Goal: Task Accomplishment & Management: Use online tool/utility

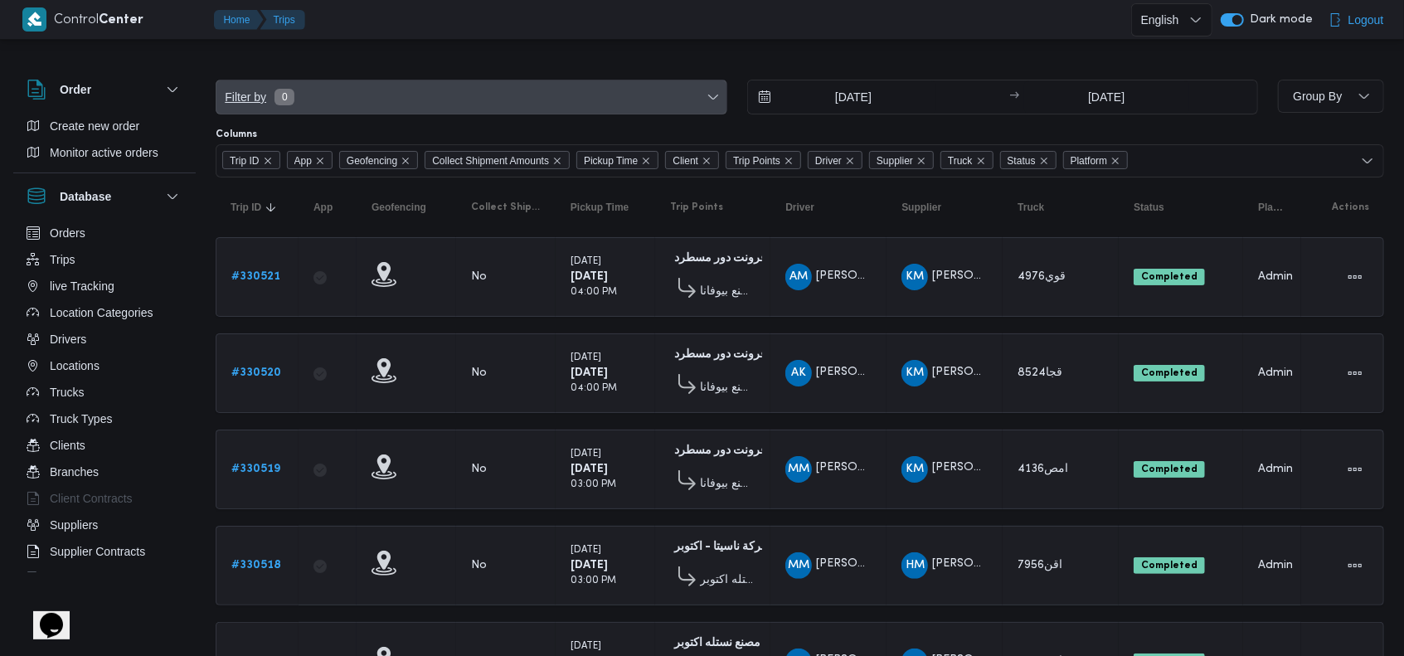
click at [531, 103] on span "Filter by 0" at bounding box center [472, 96] width 510 height 33
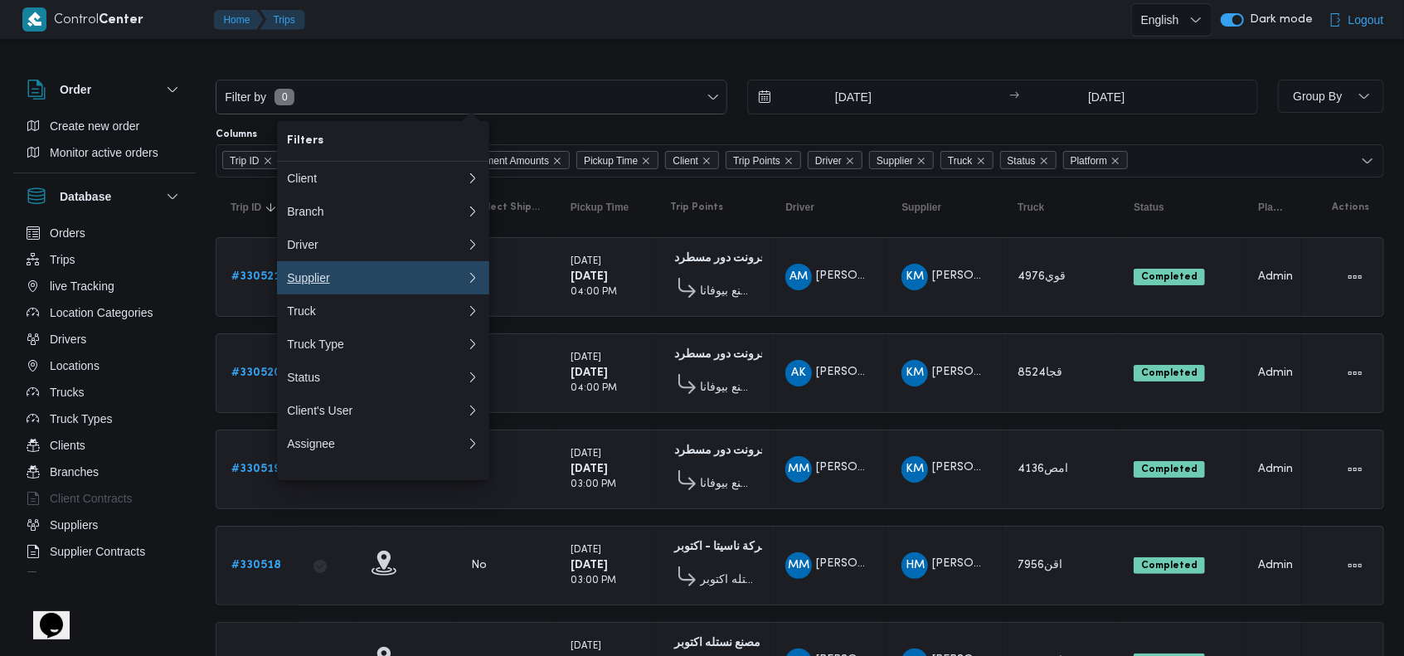
click at [429, 284] on div "Supplier" at bounding box center [376, 277] width 179 height 13
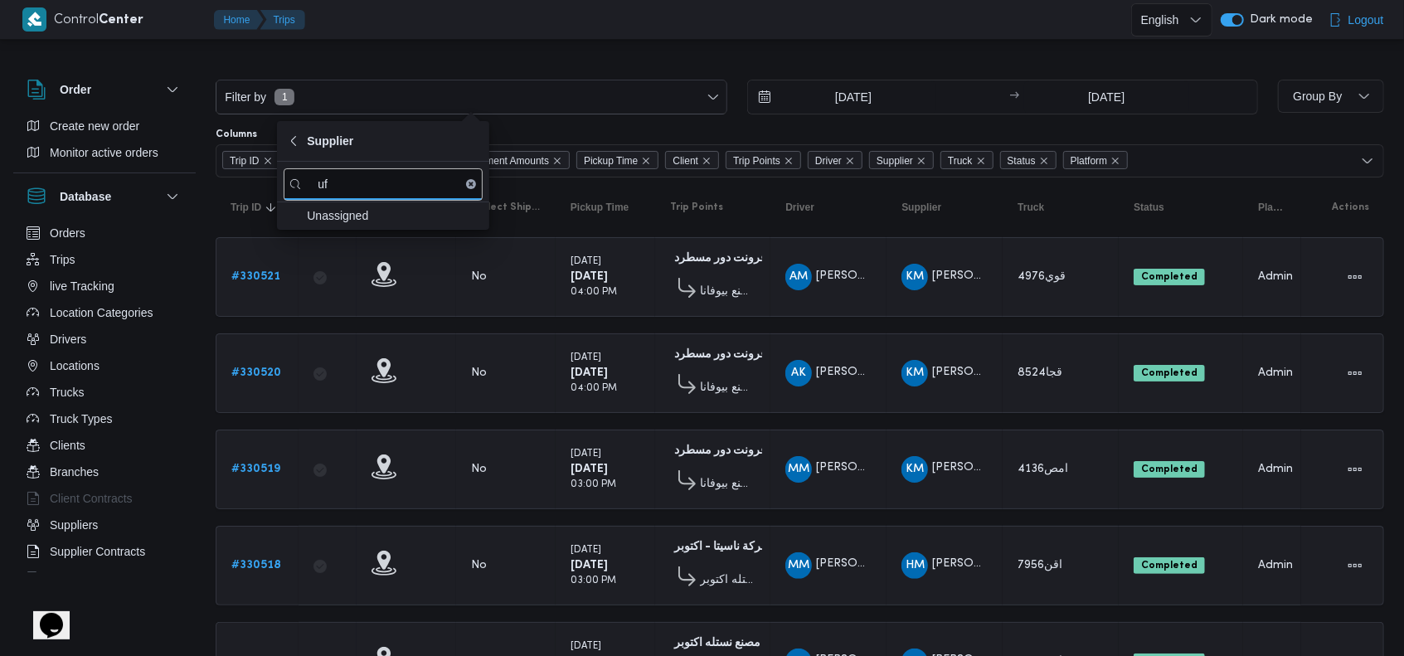
type input "u"
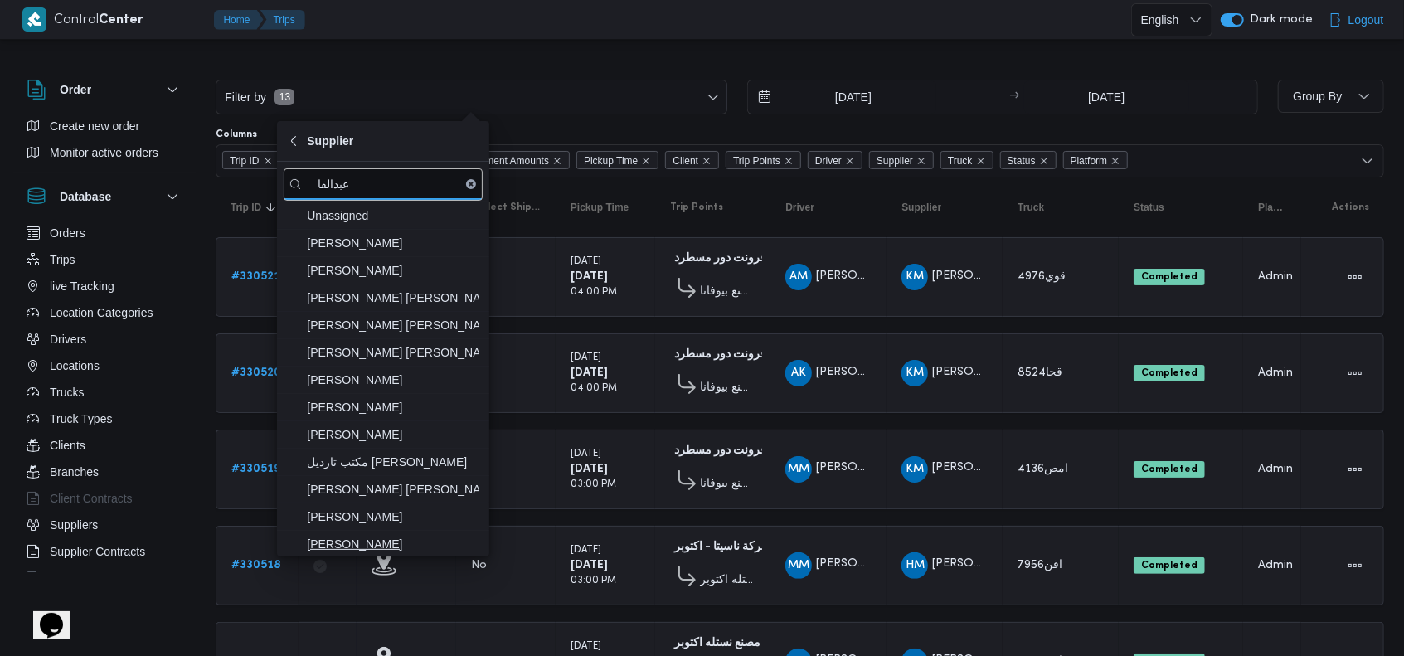
type input "عبدالقا"
click at [428, 543] on span "عبدالقادر عادل عبدالقادر الحسيني" at bounding box center [393, 544] width 173 height 20
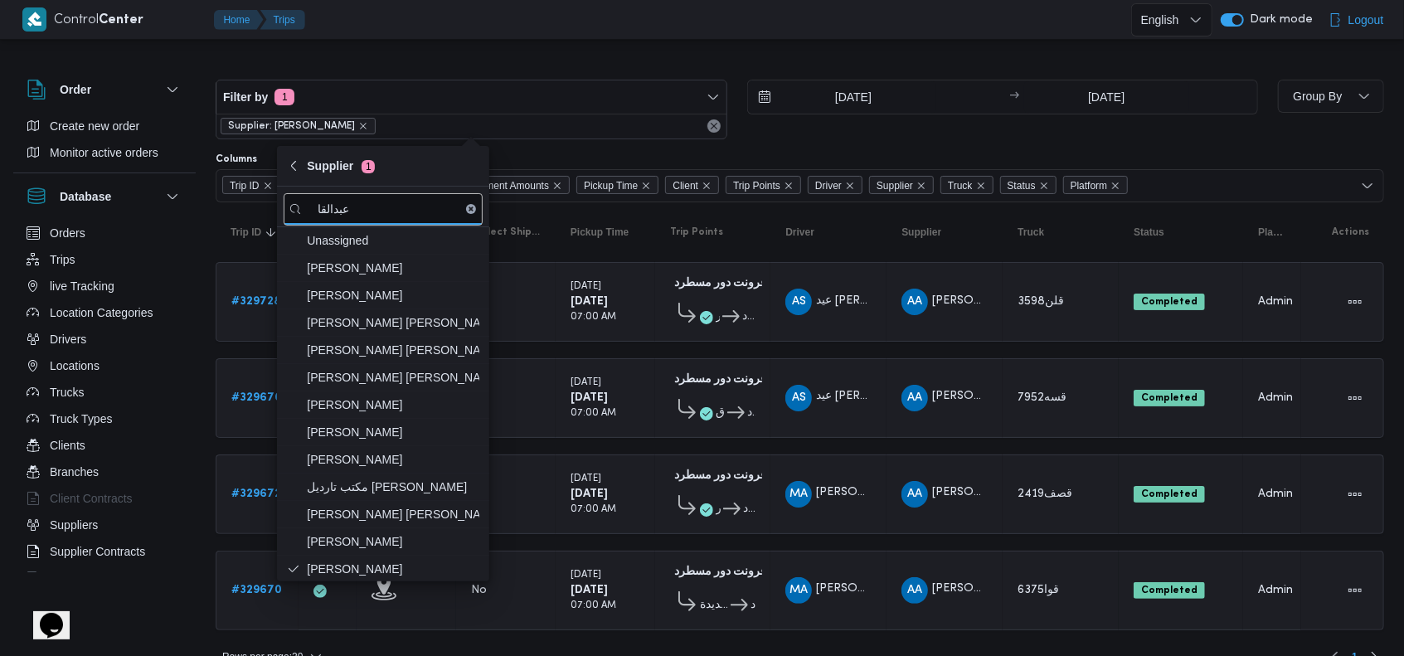
click at [719, 426] on div "فرونت دور مسطرد 01:09 AM سعودي الشروق فرونت دور مسطرد" at bounding box center [713, 398] width 99 height 70
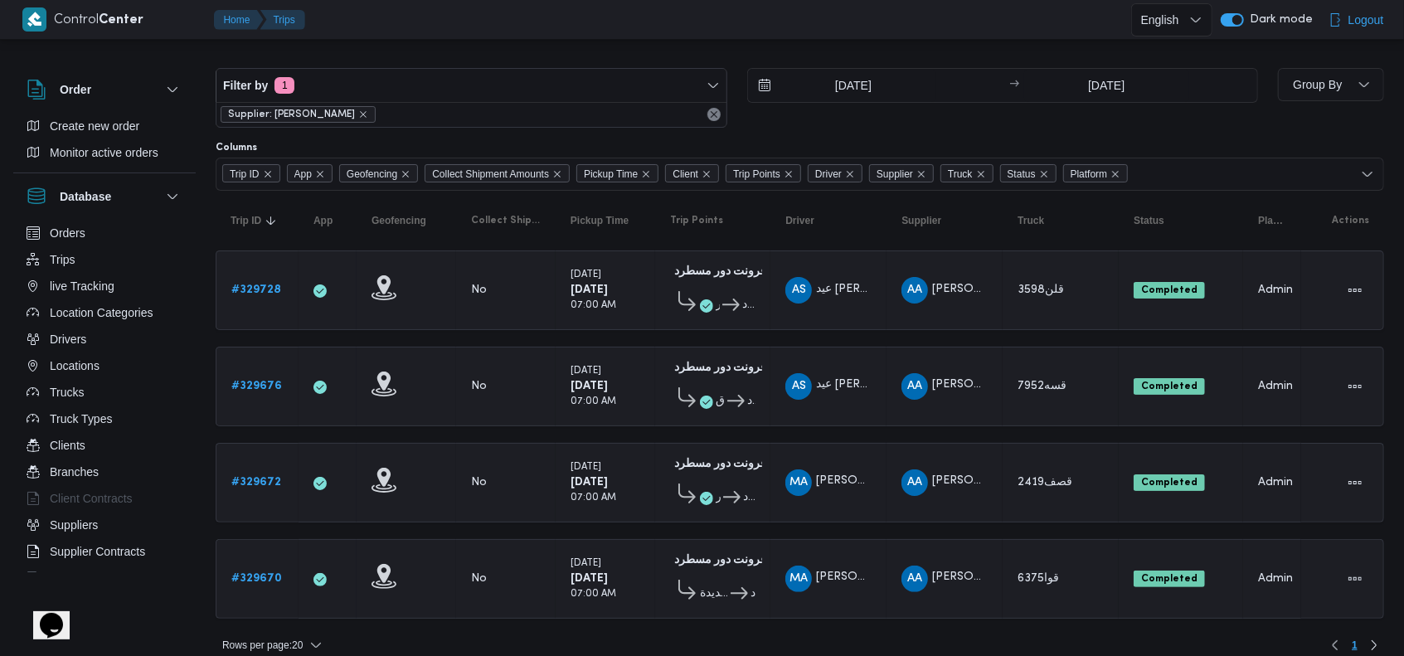
scroll to position [21, 0]
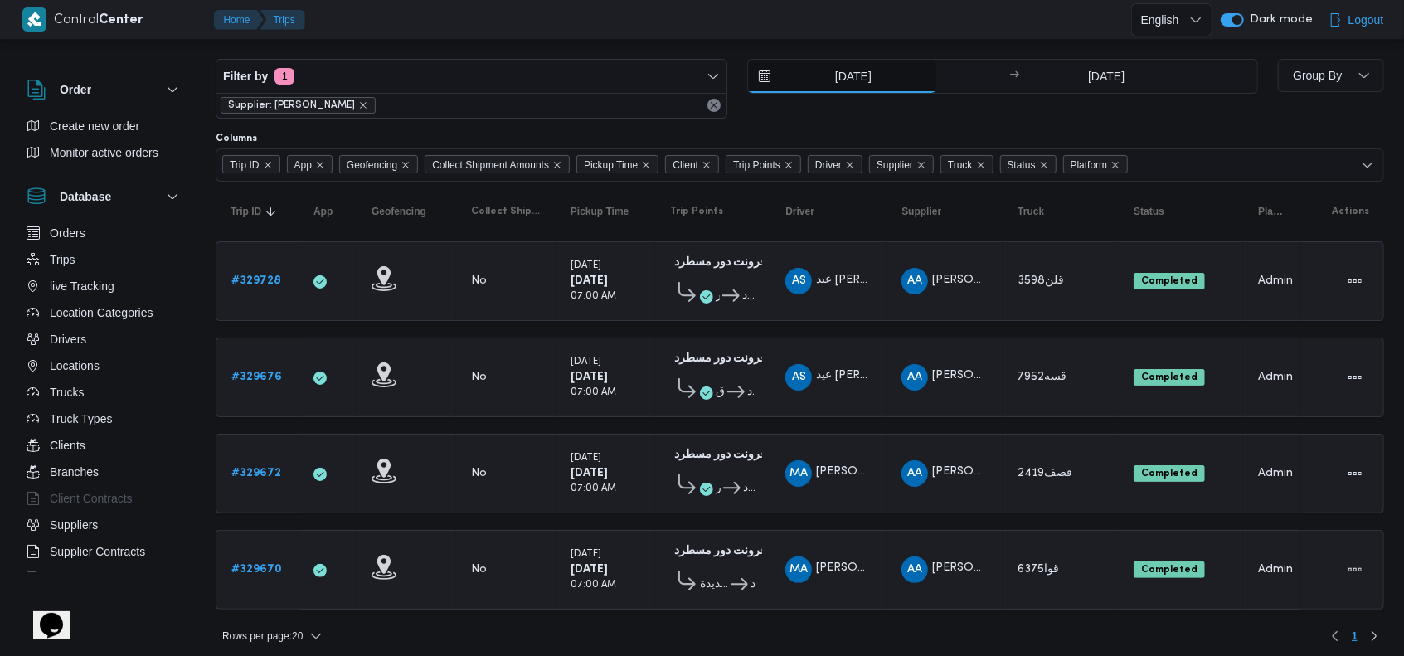
click at [836, 71] on input "10/8/2025" at bounding box center [842, 76] width 188 height 33
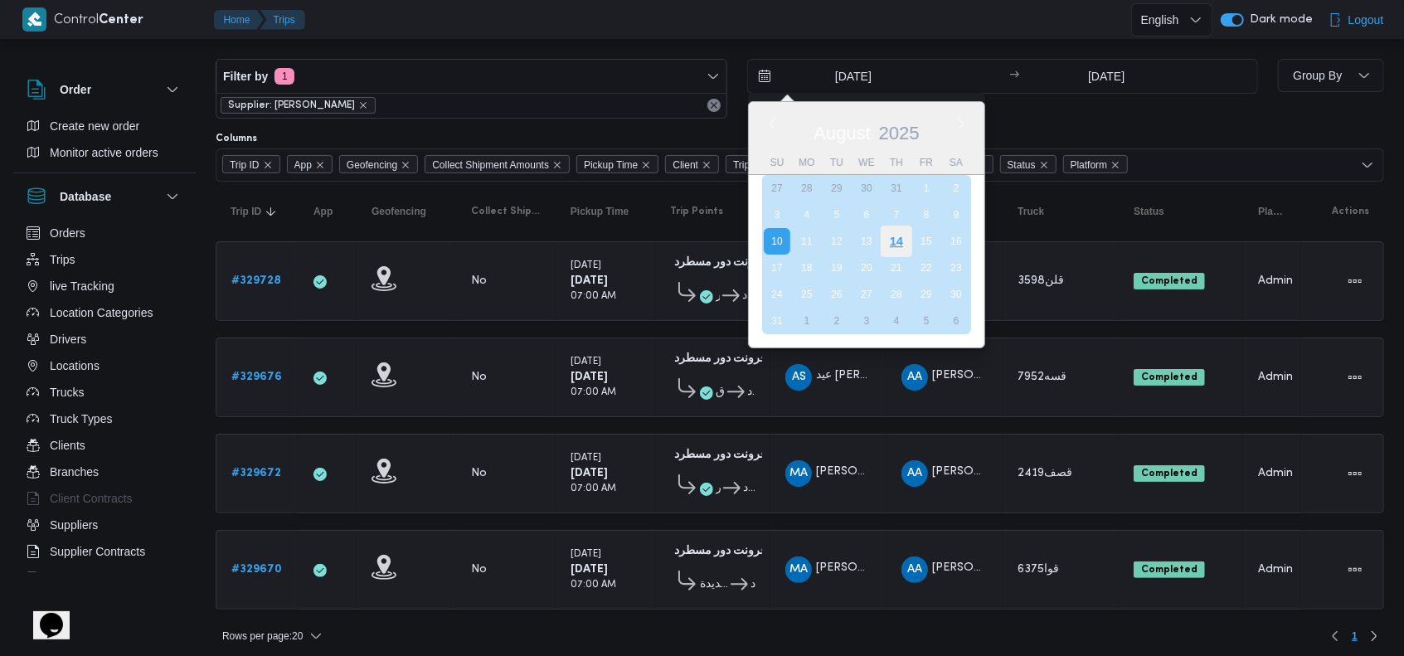
click at [898, 236] on div "14" at bounding box center [896, 242] width 32 height 32
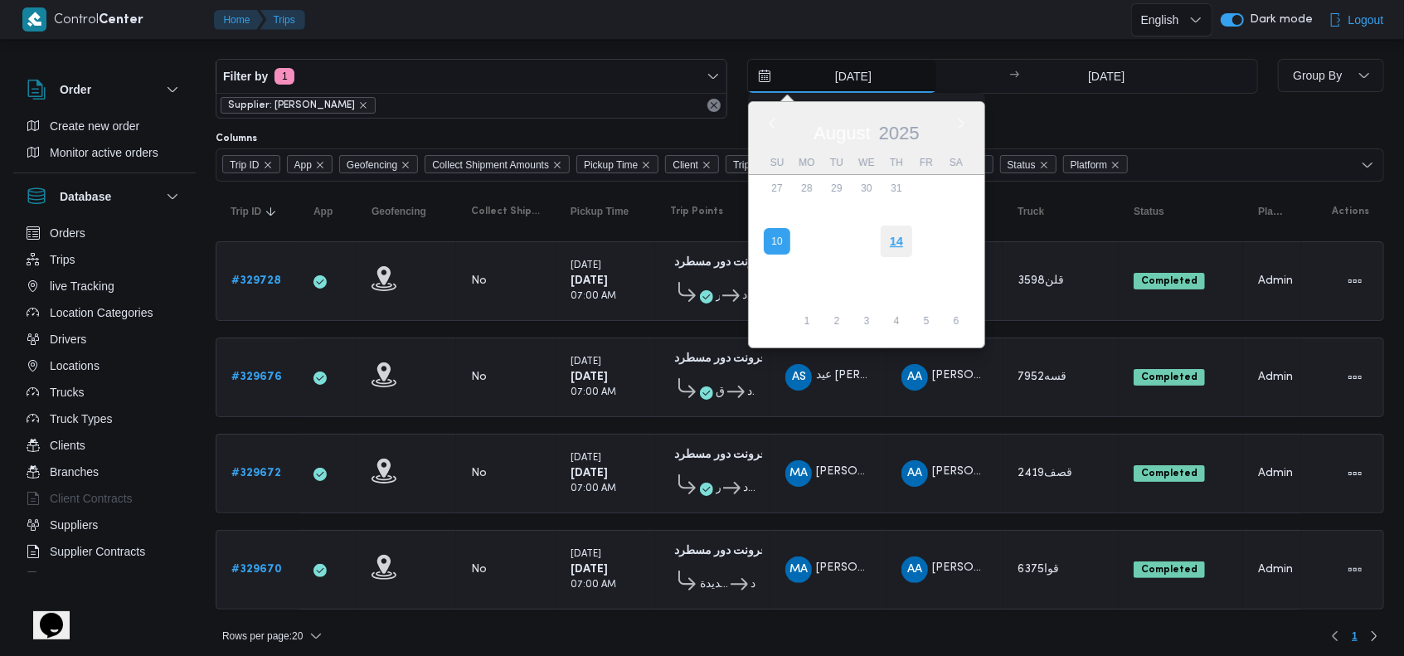
type input "[DATE]"
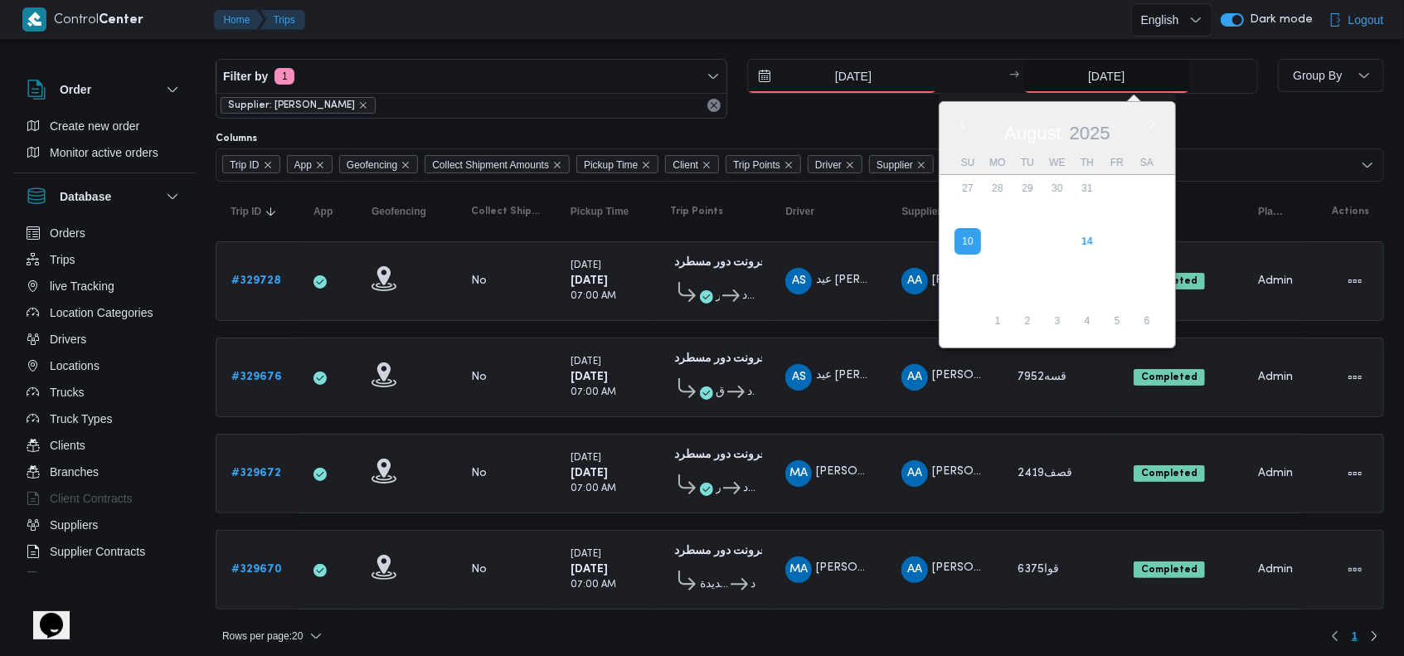
click at [1078, 70] on input "10/8/2025" at bounding box center [1106, 76] width 165 height 33
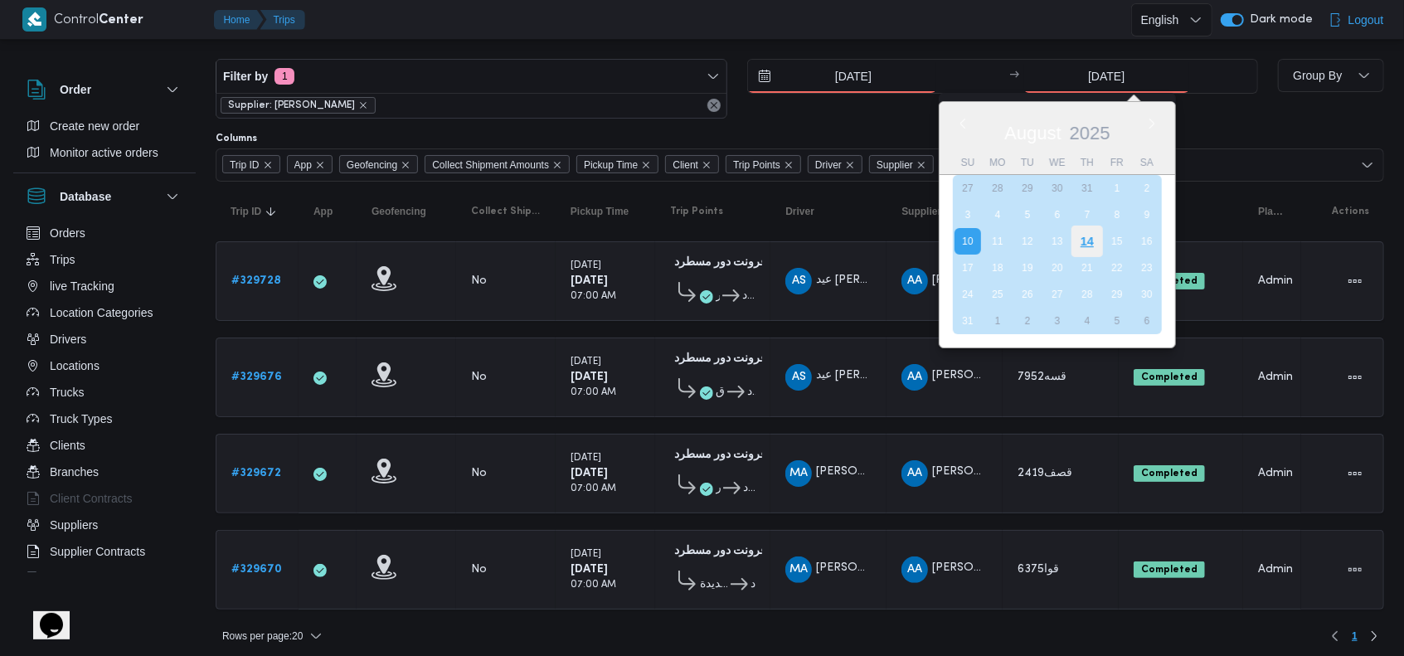
click at [1075, 236] on div "14" at bounding box center [1088, 242] width 32 height 32
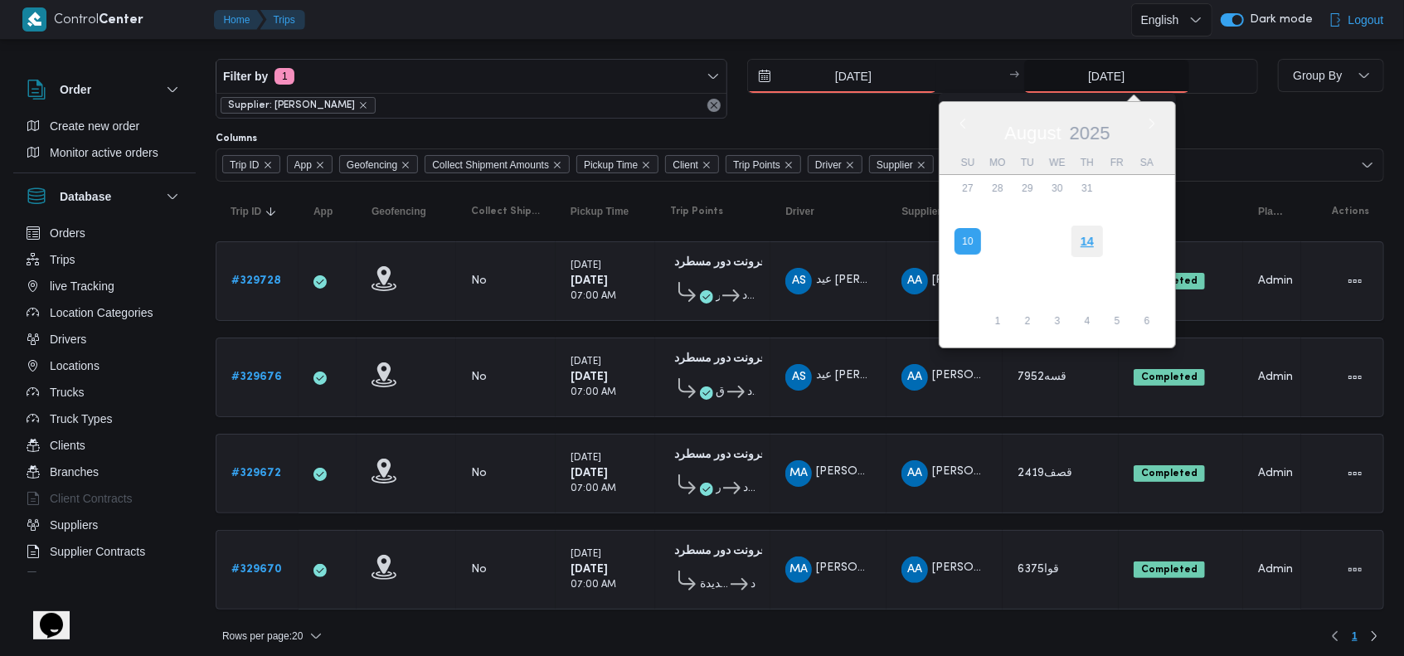
type input "[DATE]"
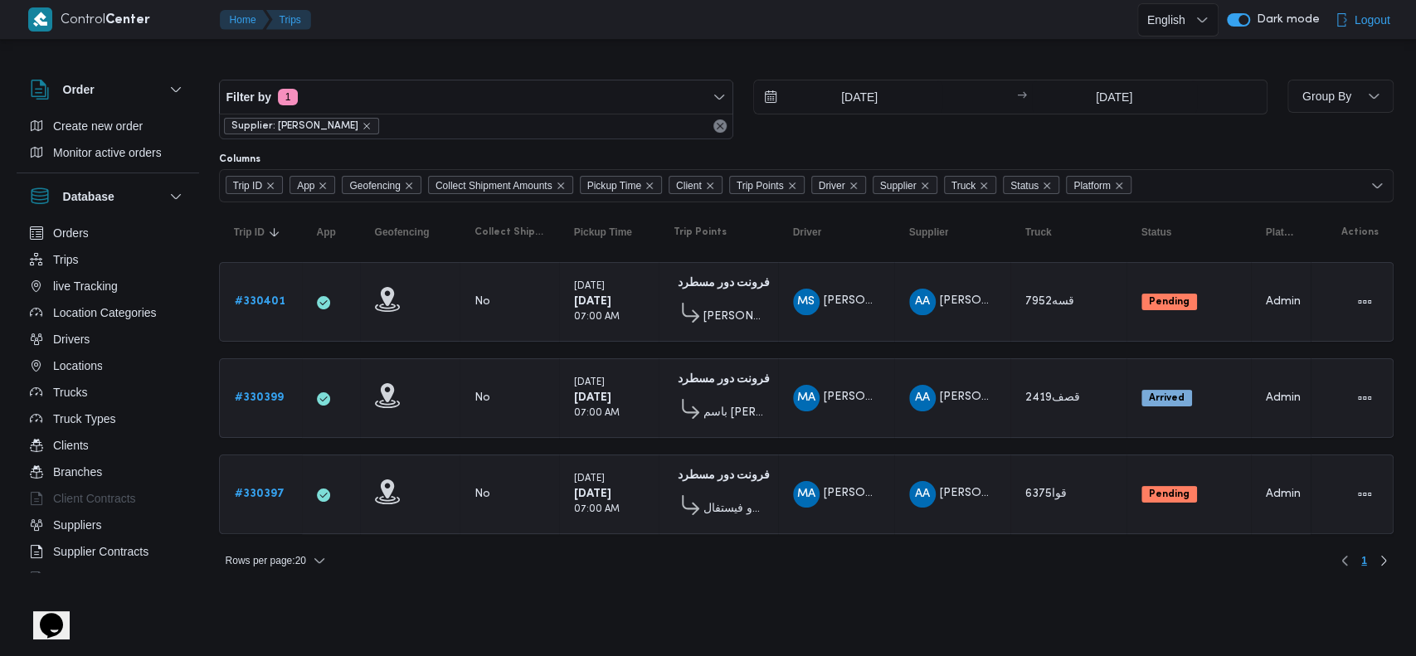
click at [992, 416] on td "Supplier AA عبدالقادر عادل عبدالقادر الحسيني" at bounding box center [952, 398] width 116 height 80
click at [370, 126] on icon "remove selected entity" at bounding box center [366, 126] width 7 height 7
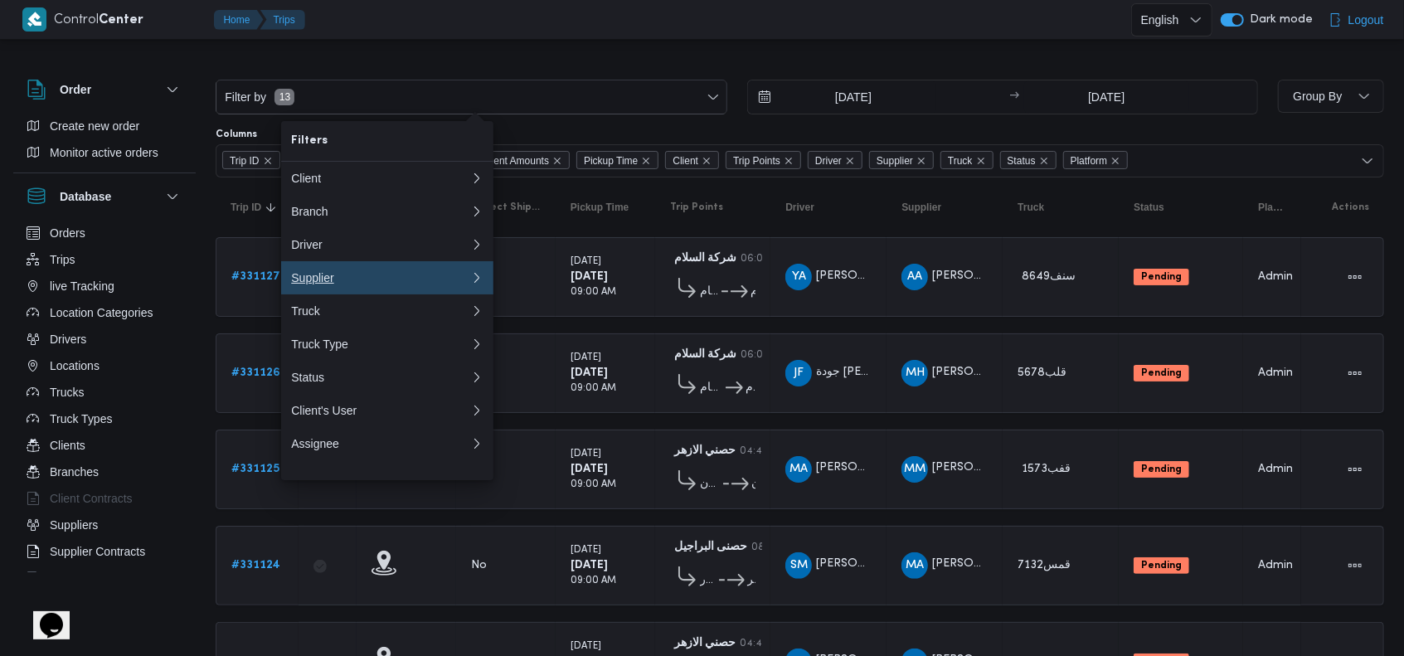
click at [387, 277] on div "Supplier" at bounding box center [377, 277] width 173 height 13
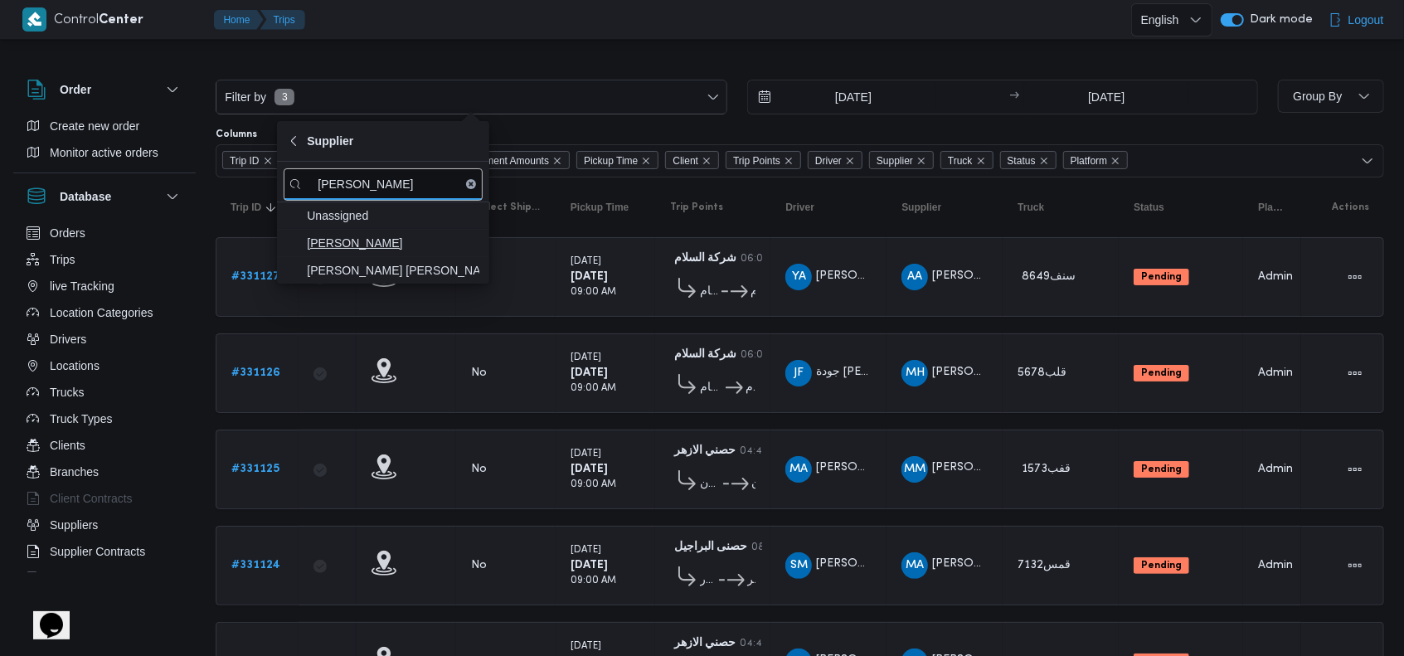
type input "محمد ناصر"
click at [401, 236] on span "[PERSON_NAME]" at bounding box center [393, 243] width 173 height 20
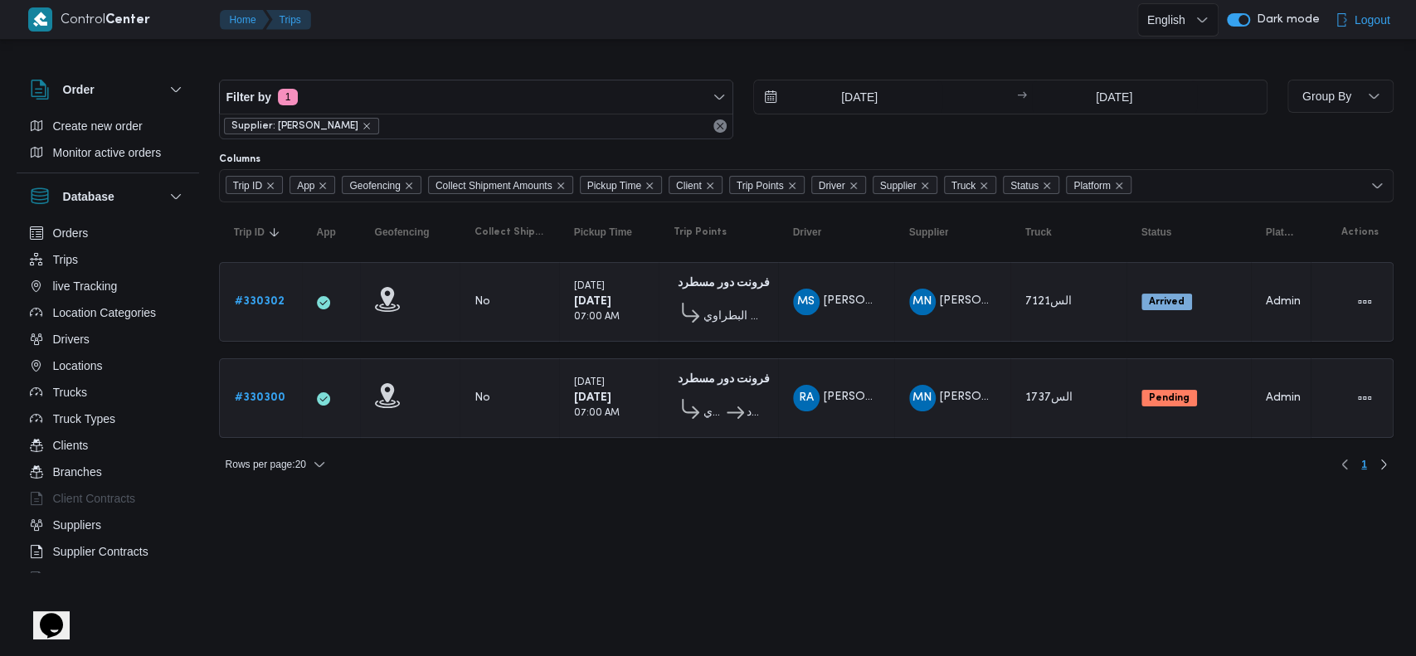
click at [796, 540] on html "Control Center Home Trips English عربي Dark mode Logout Order Create new order …" at bounding box center [708, 328] width 1416 height 656
click at [304, 129] on icon "remove selected entity" at bounding box center [309, 126] width 10 height 10
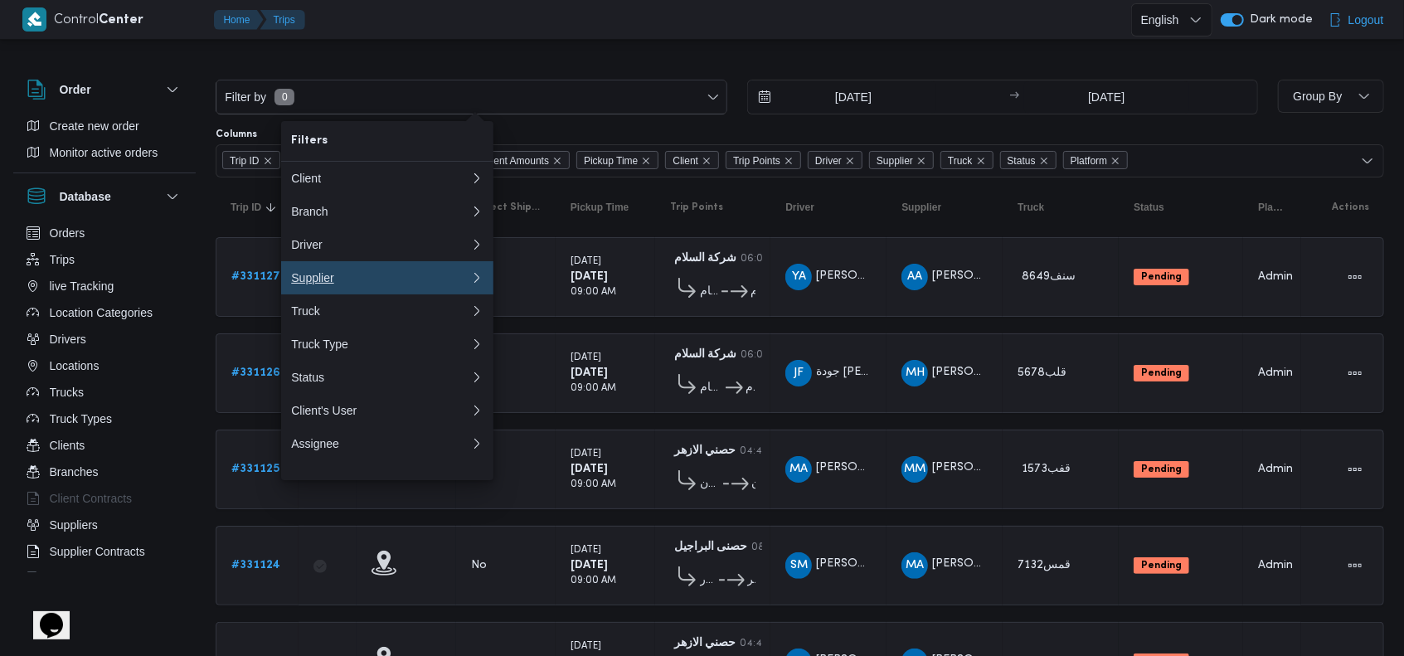
click at [372, 285] on div "Supplier" at bounding box center [377, 277] width 173 height 13
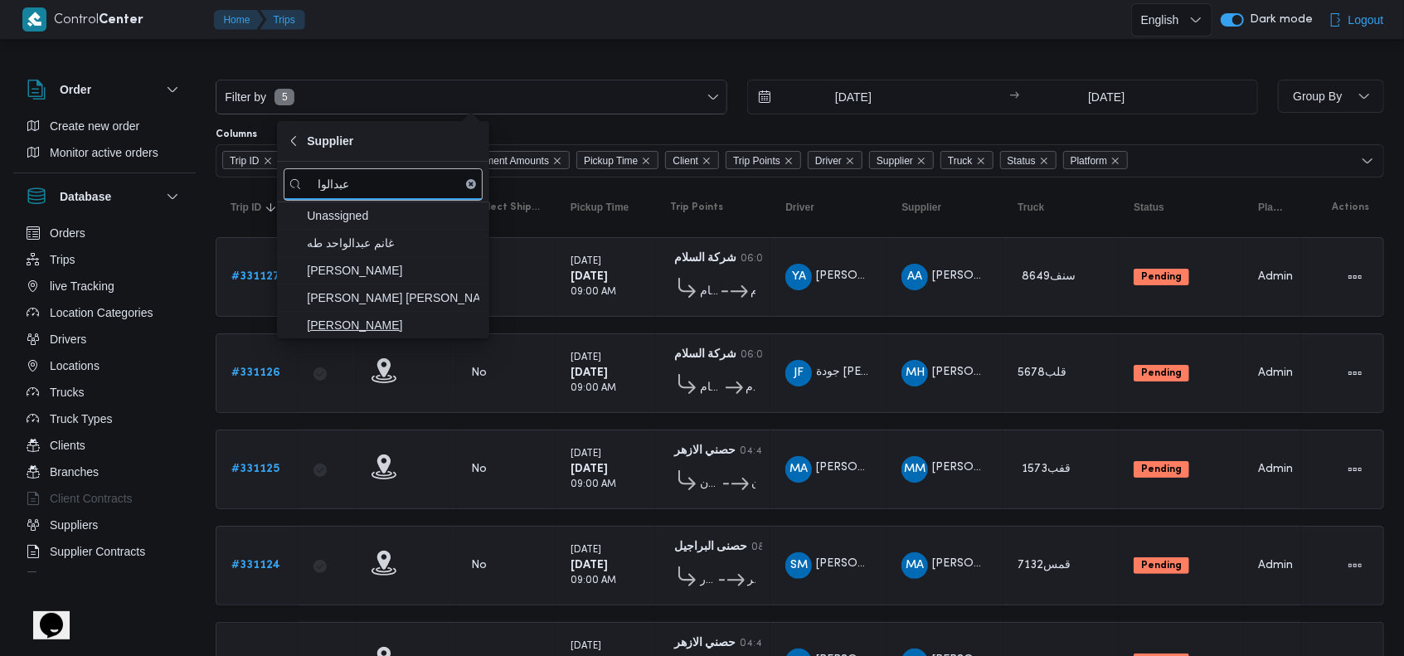
type input "عبدالوا"
click at [392, 313] on span "[PERSON_NAME]" at bounding box center [383, 325] width 199 height 27
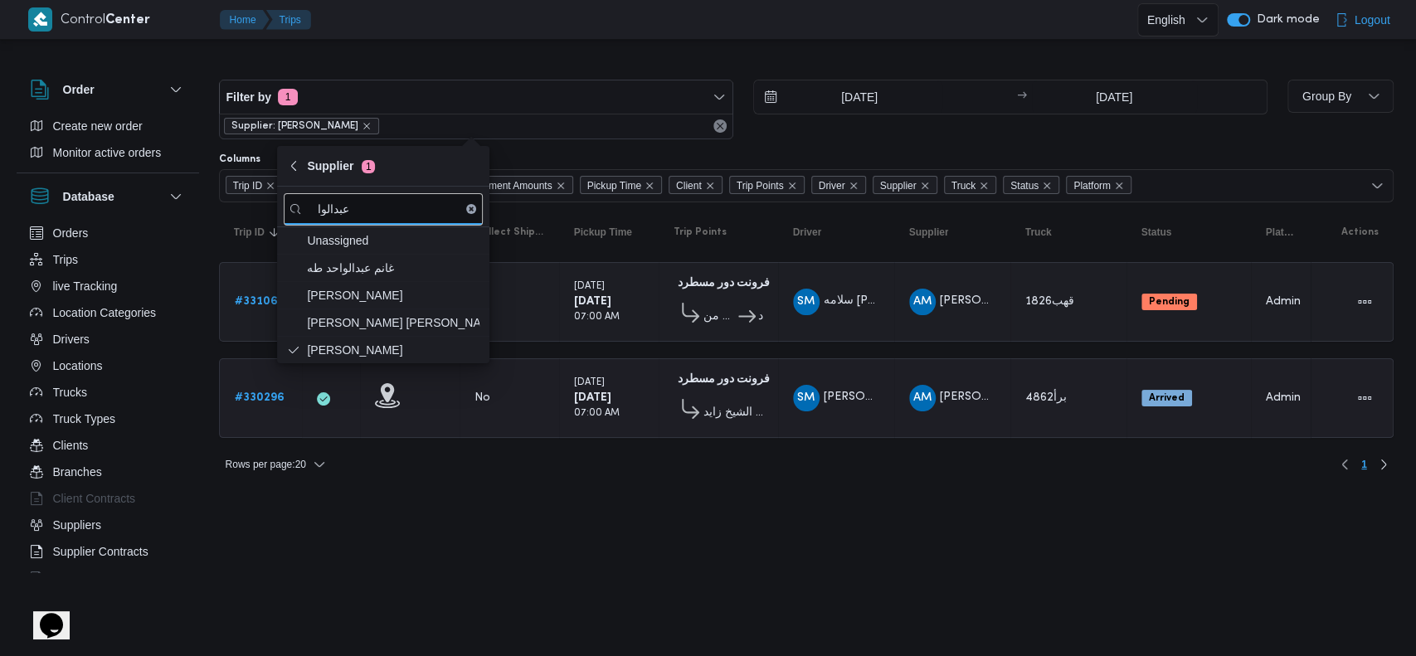
click at [684, 364] on div "فرونت دور مسطرد 01:09 AM قسم الشيخ زايد" at bounding box center [718, 398] width 103 height 70
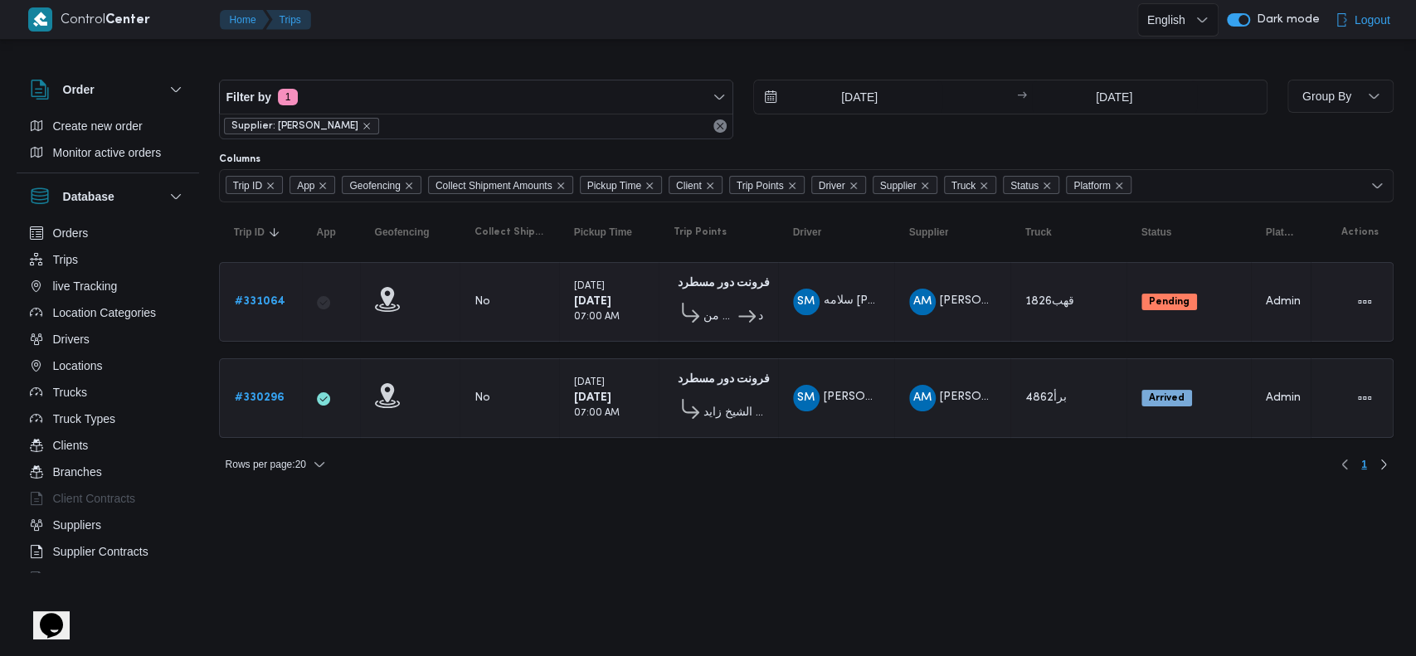
click at [276, 304] on b "# 331064" at bounding box center [260, 301] width 51 height 11
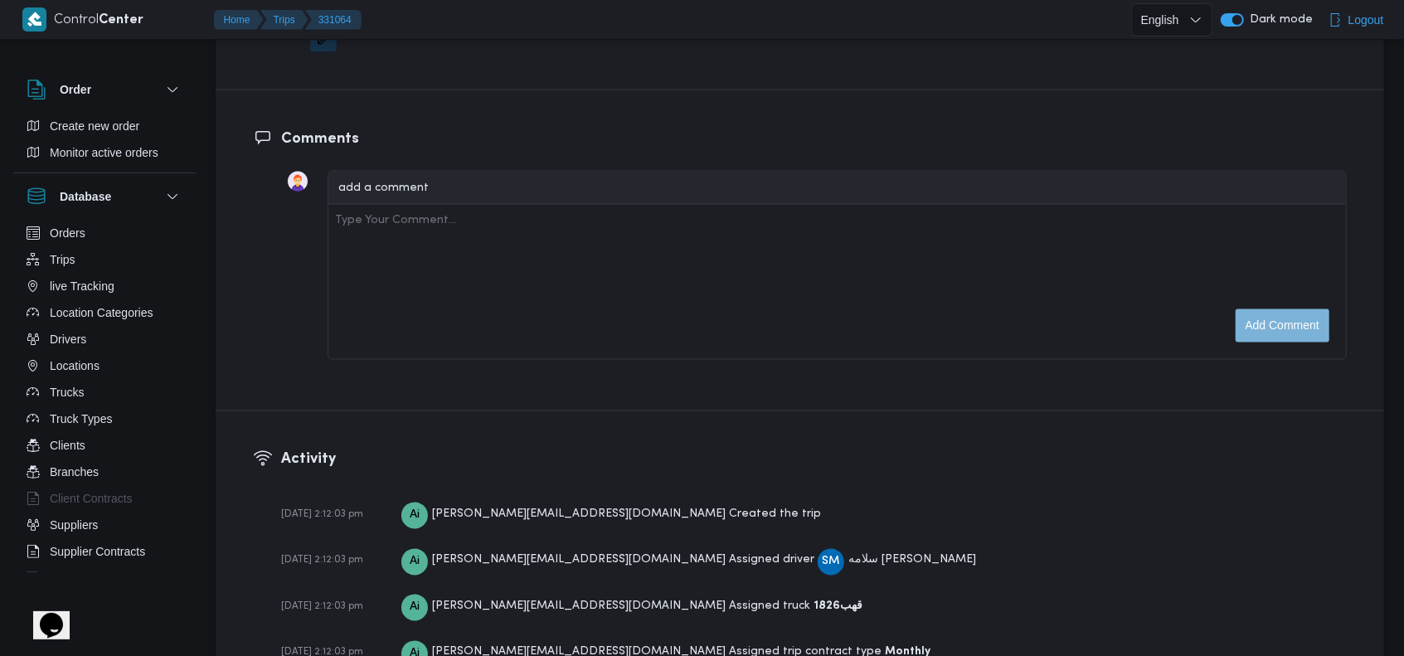
scroll to position [1880, 0]
click at [281, 249] on div at bounding box center [297, 267] width 33 height 189
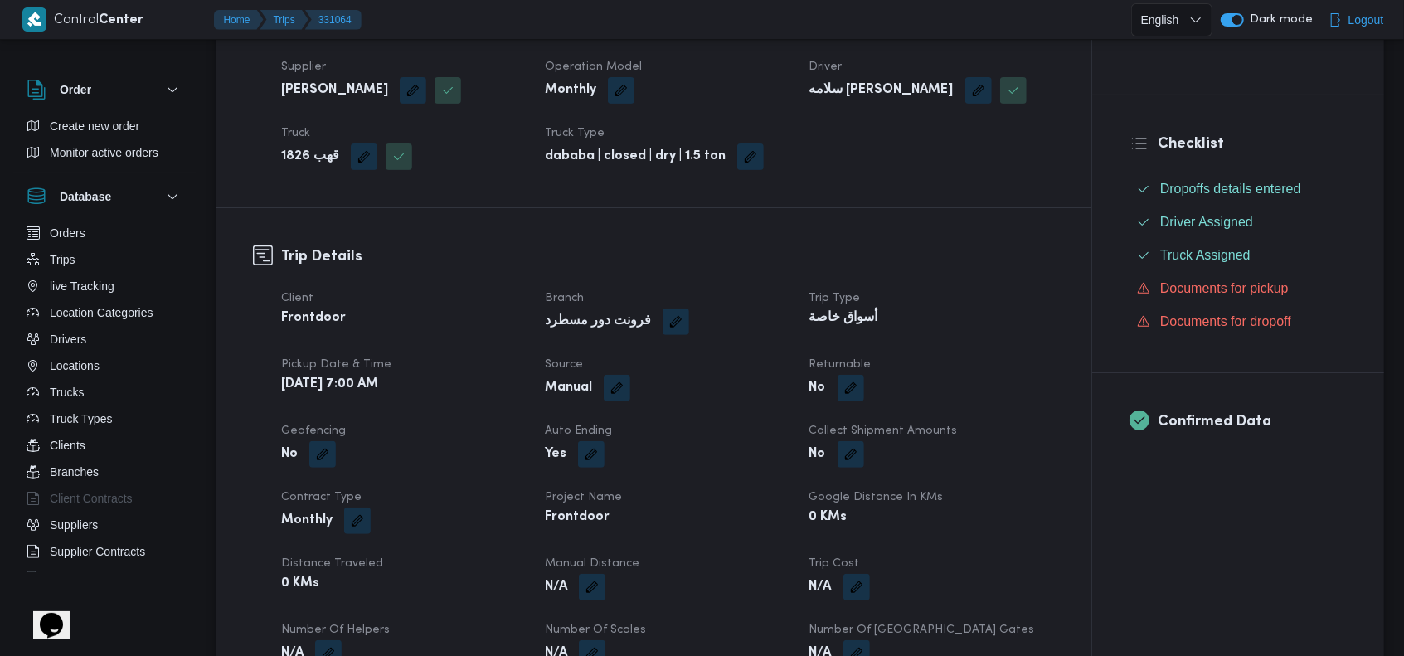
scroll to position [0, 0]
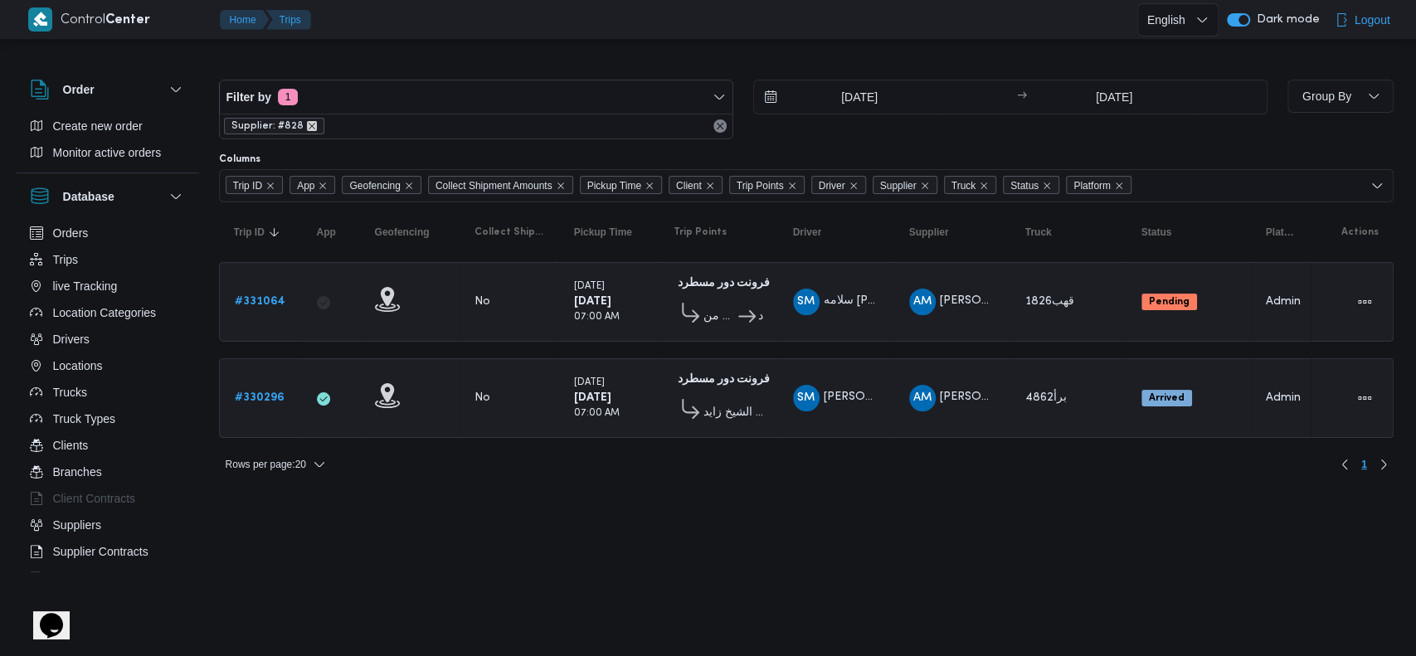
click at [309, 125] on icon "remove selected entity" at bounding box center [312, 126] width 10 height 10
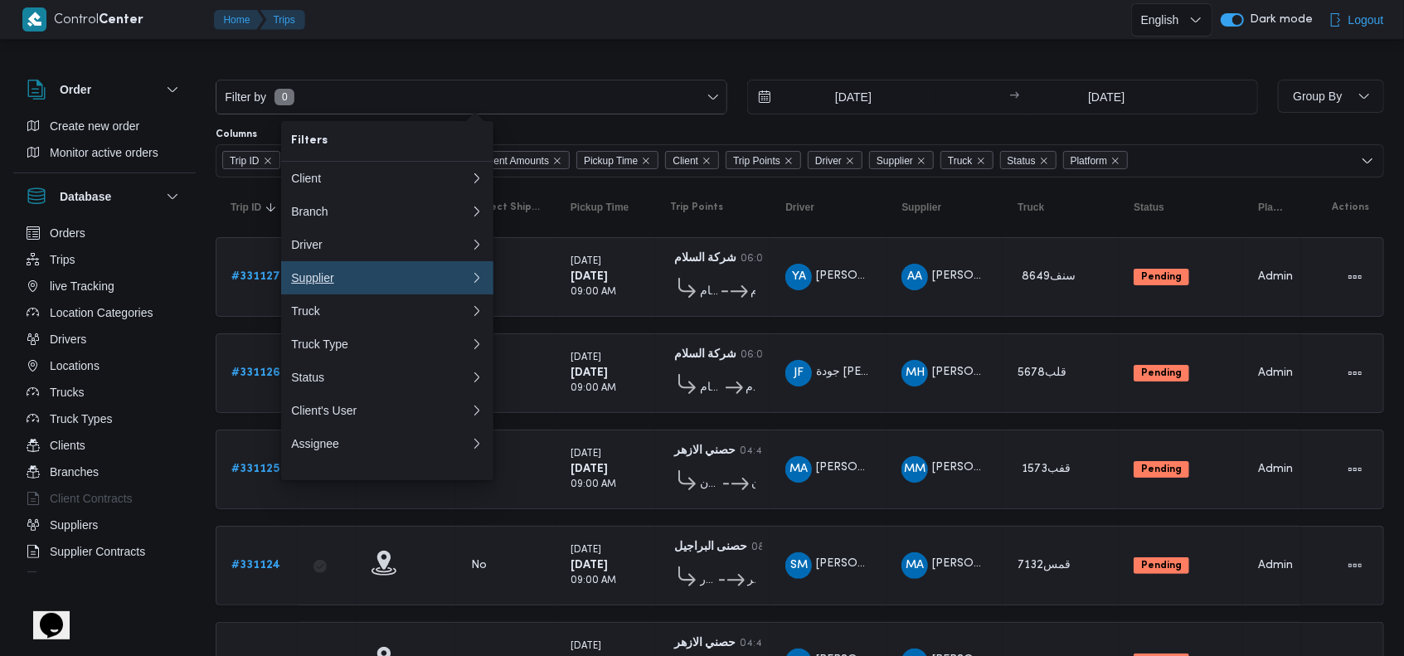
click at [351, 281] on div "Supplier" at bounding box center [377, 277] width 173 height 13
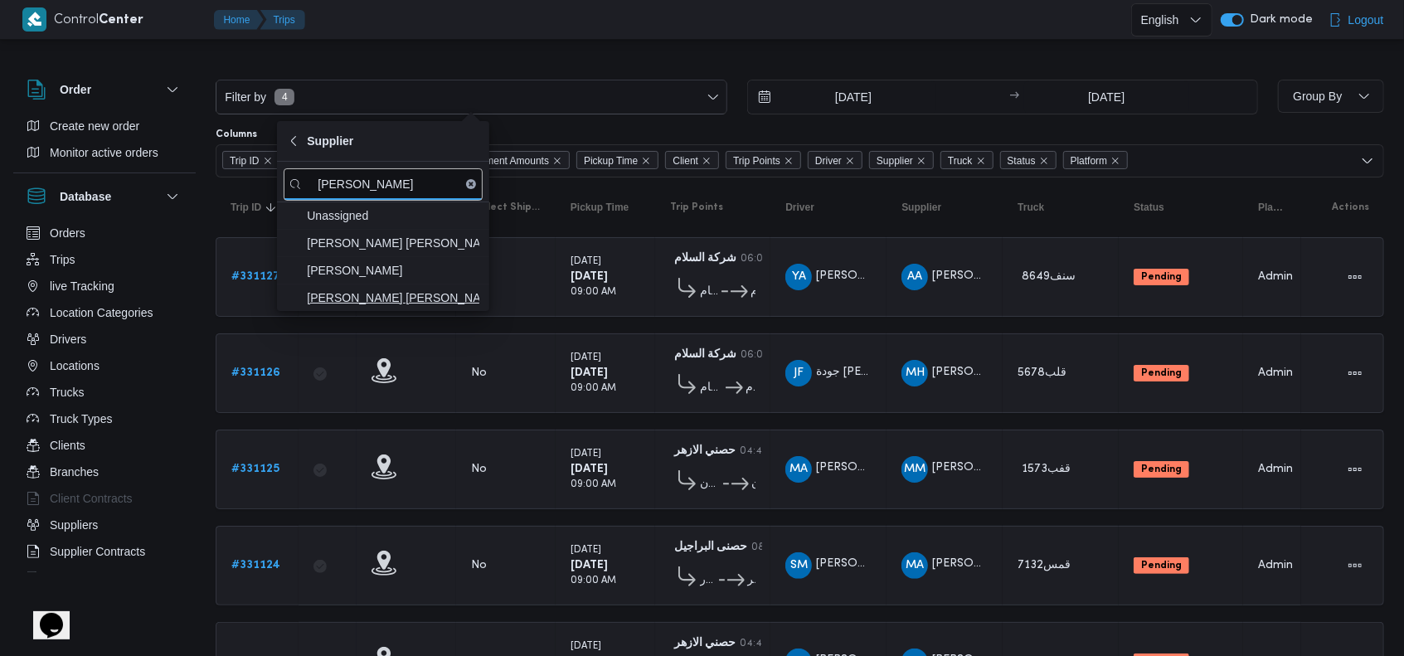
type input "شريف"
click at [352, 299] on span "شريف بدر عبد الحميد عبد المجيد بدر" at bounding box center [393, 298] width 173 height 20
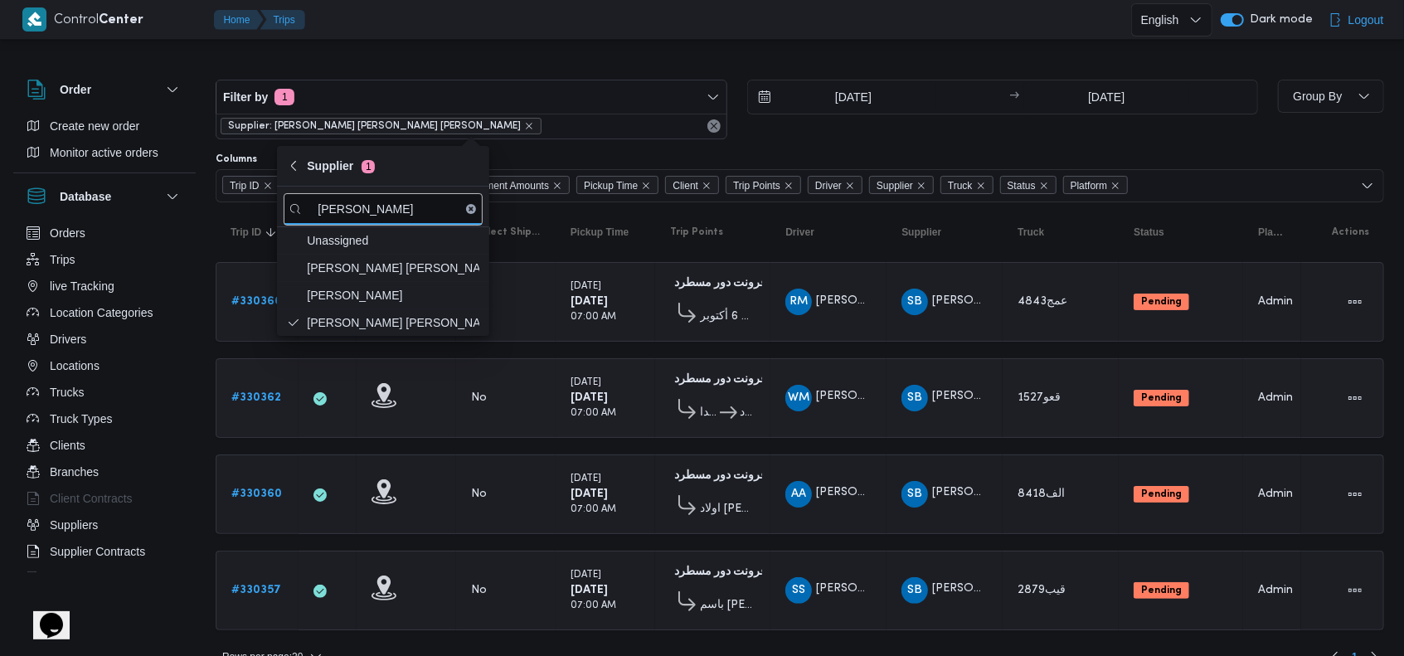
click at [684, 404] on icon at bounding box center [687, 409] width 17 height 20
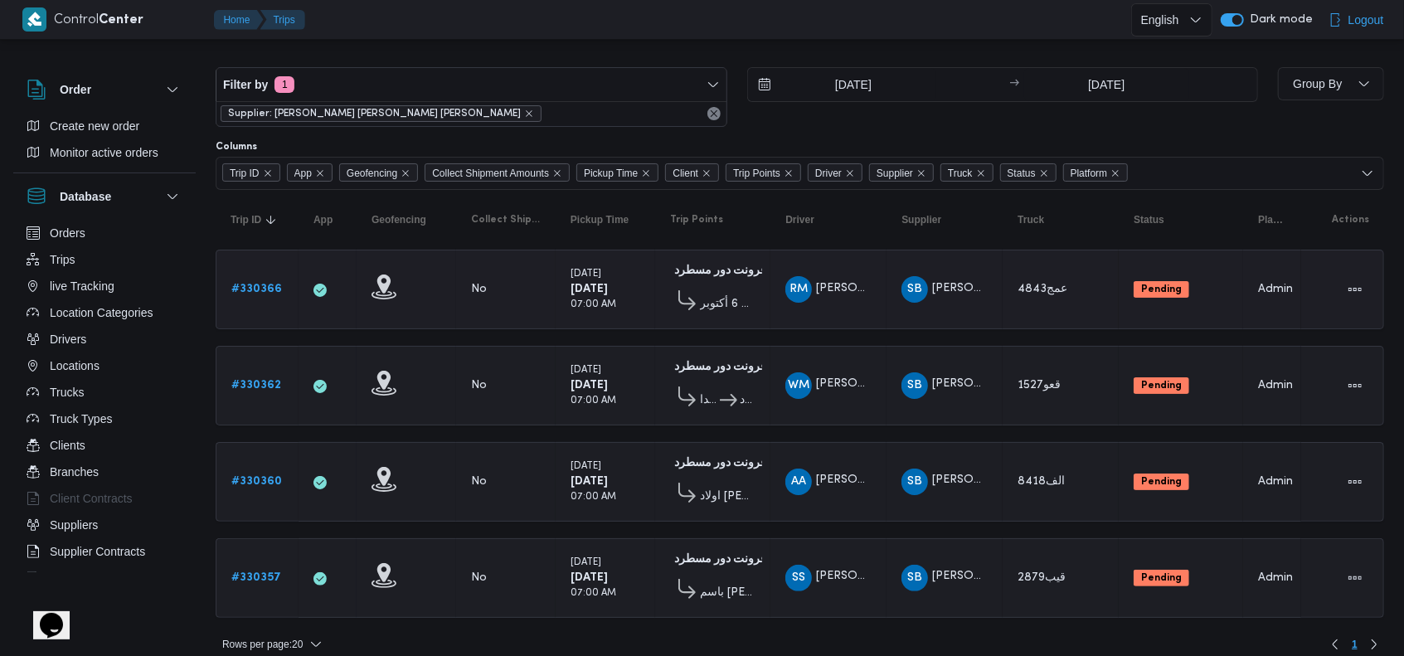
scroll to position [21, 0]
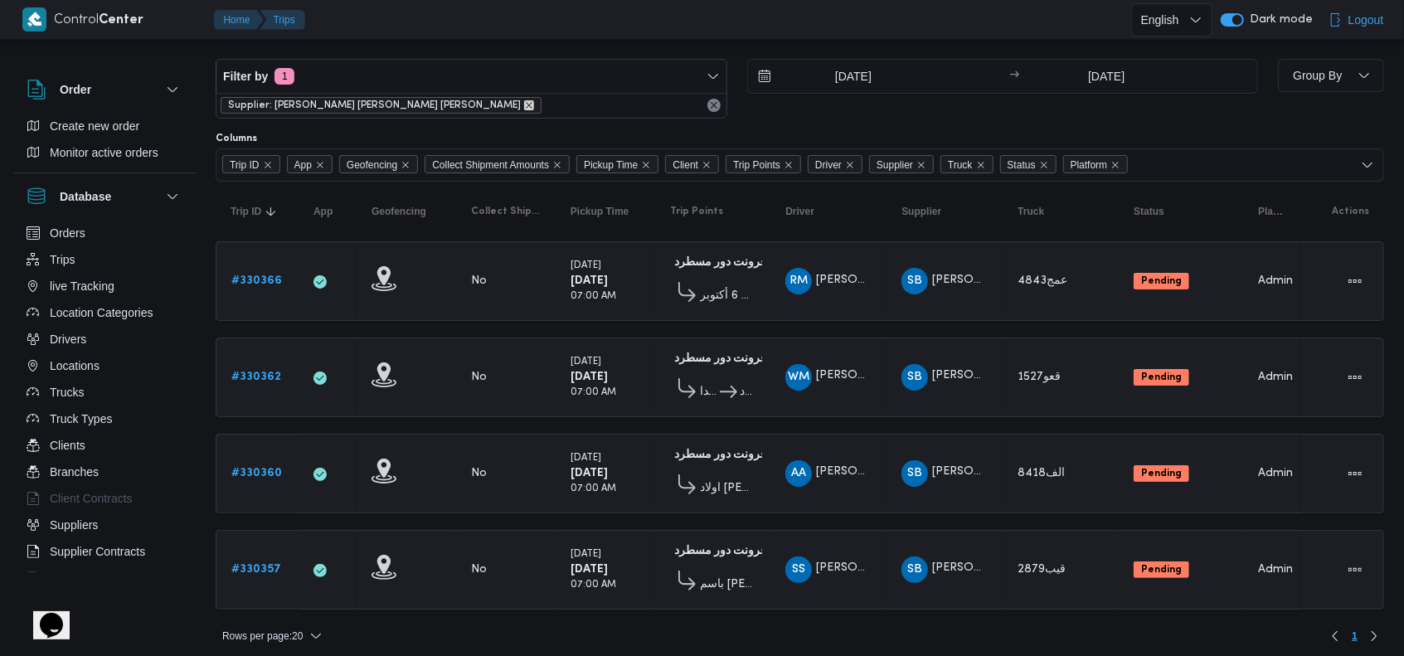
click at [524, 105] on icon "remove selected entity" at bounding box center [529, 105] width 10 height 10
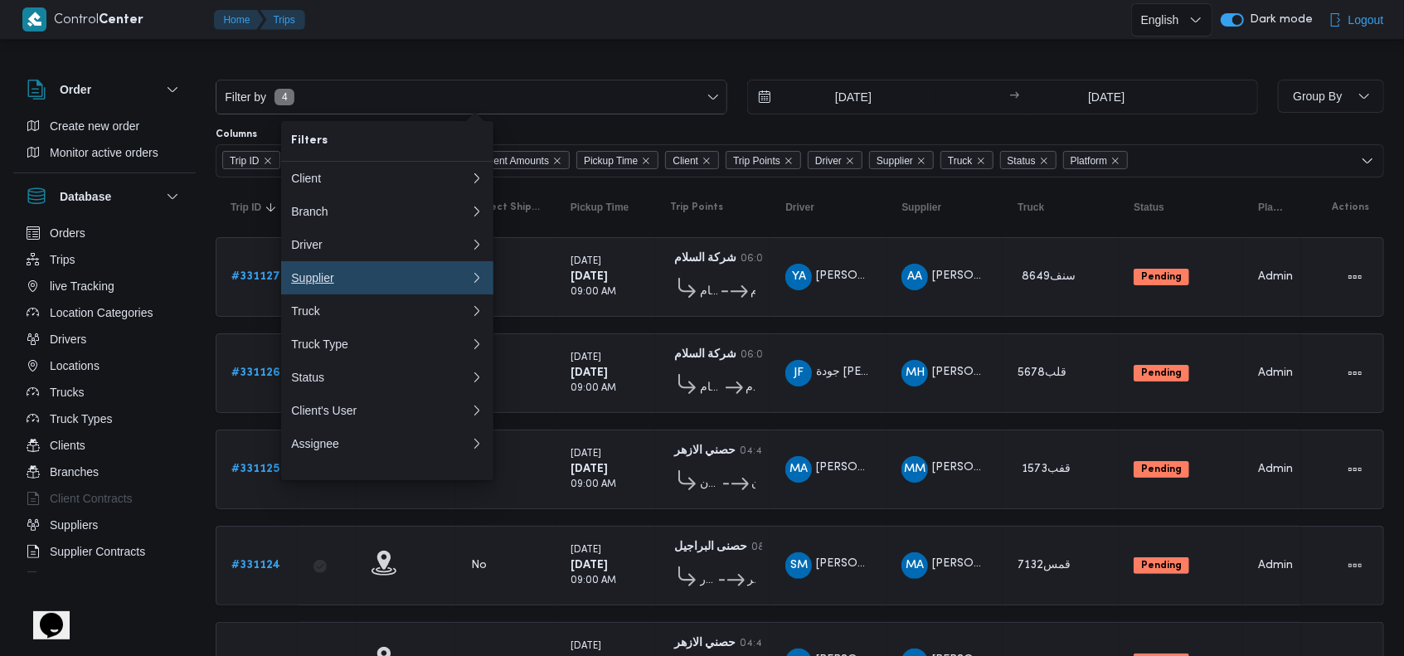
click at [357, 278] on div "Supplier" at bounding box center [377, 277] width 173 height 13
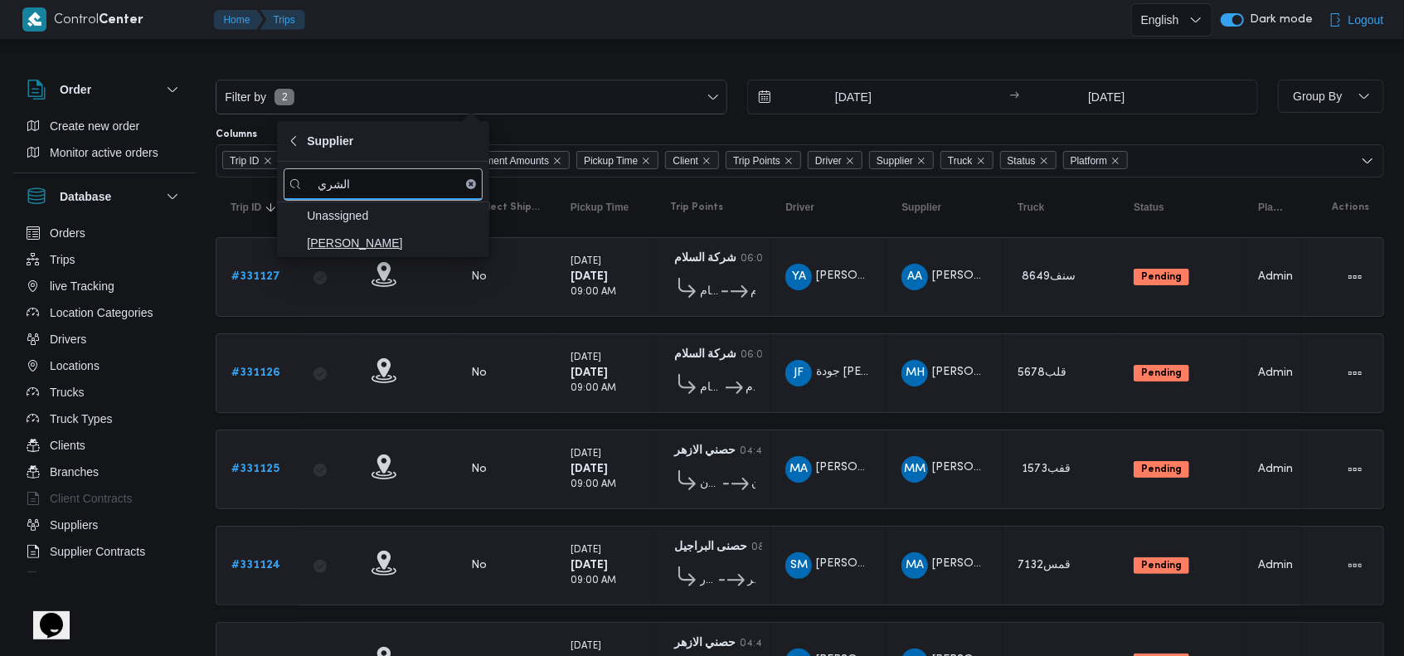
type input "الشري"
click at [383, 251] on span "[PERSON_NAME]" at bounding box center [393, 243] width 173 height 20
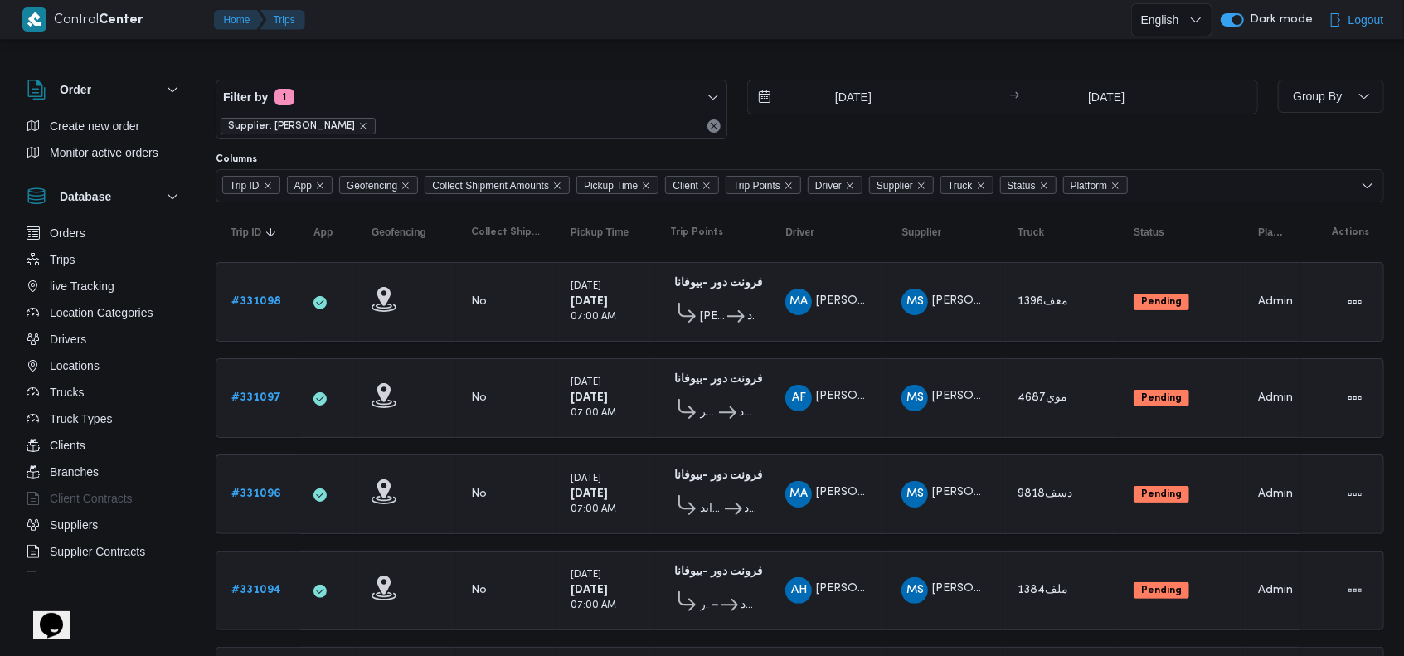
click at [706, 521] on div "فرونت دور -بيوفانا 10:26 AM قسم الشيخ زايد فرونت دور مسطرد" at bounding box center [713, 495] width 99 height 70
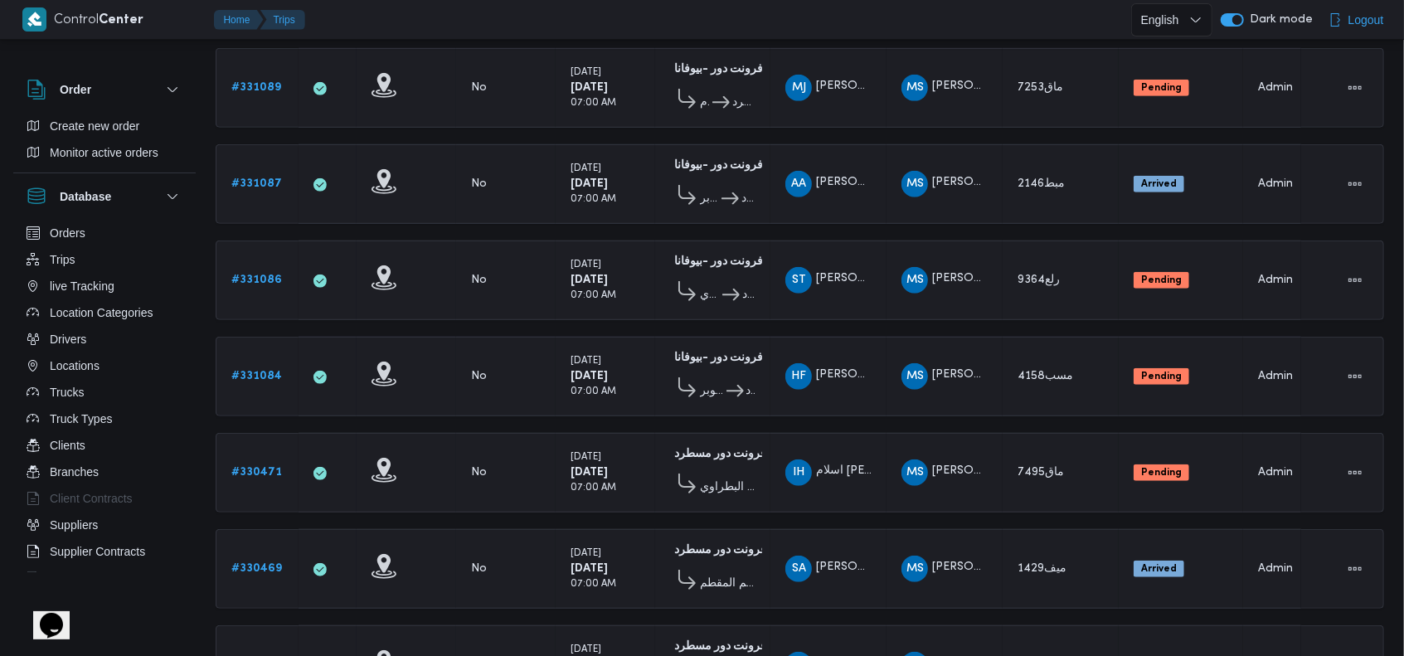
scroll to position [684, 0]
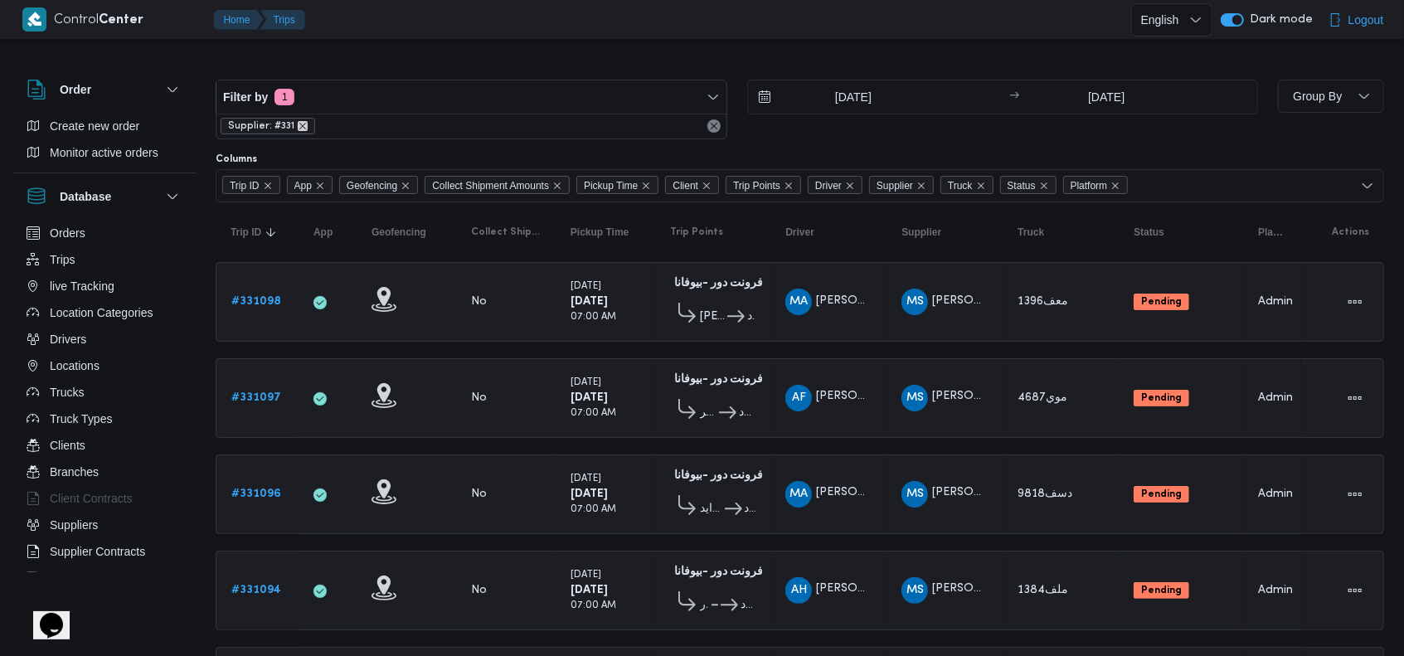
click at [298, 125] on icon "remove selected entity" at bounding box center [303, 126] width 10 height 10
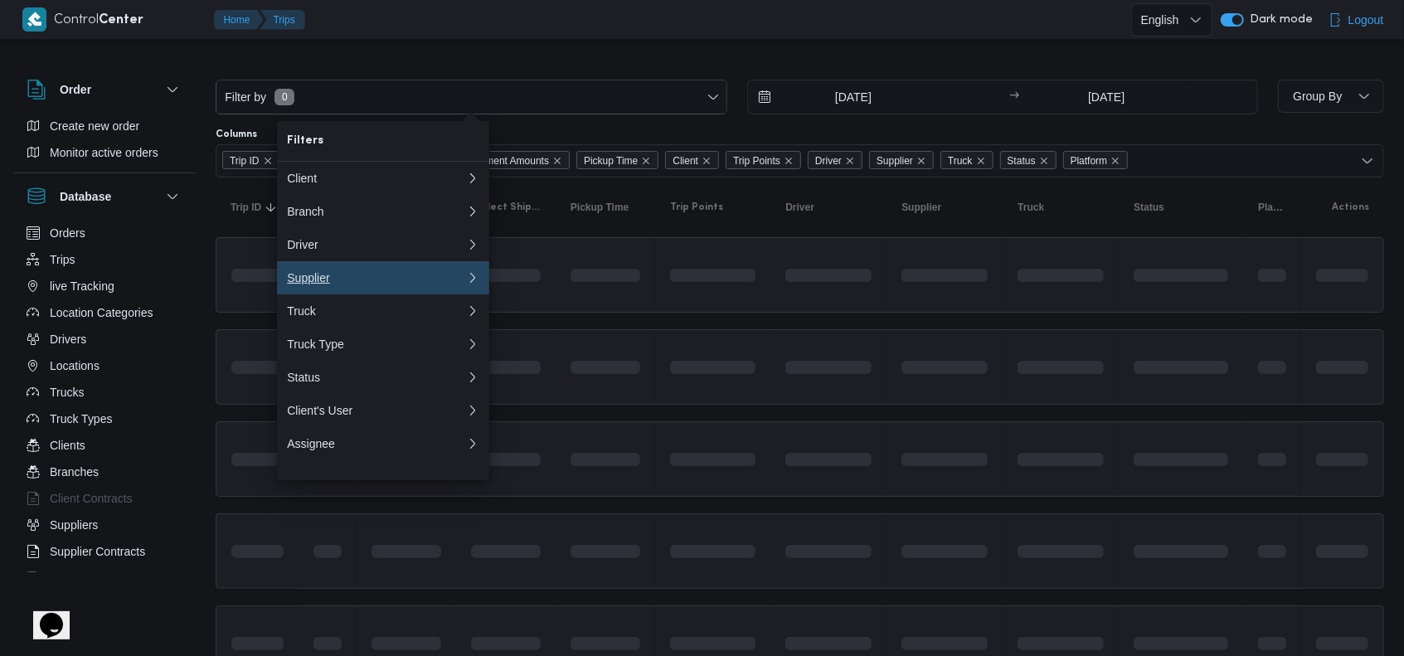
click at [347, 285] on div "Supplier" at bounding box center [373, 277] width 173 height 13
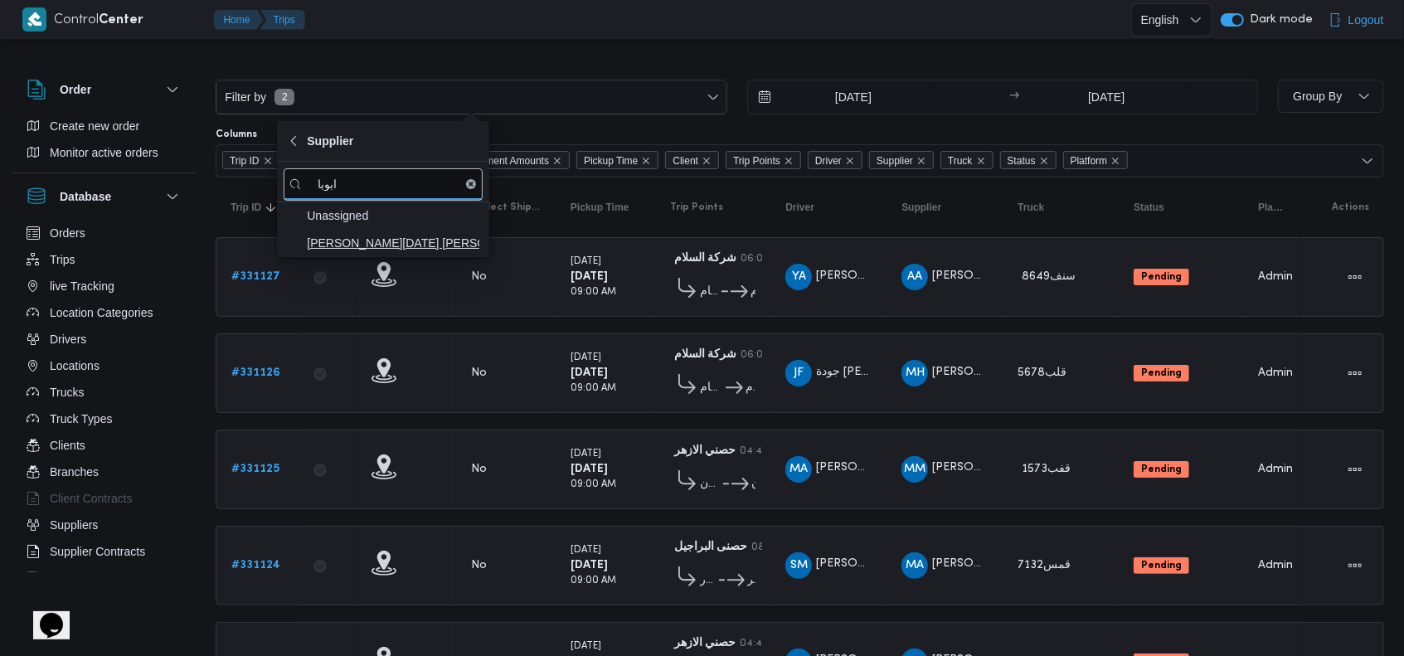
type input "ابوبا"
click at [379, 253] on span "[PERSON_NAME][DATE] [PERSON_NAME]" at bounding box center [383, 243] width 199 height 27
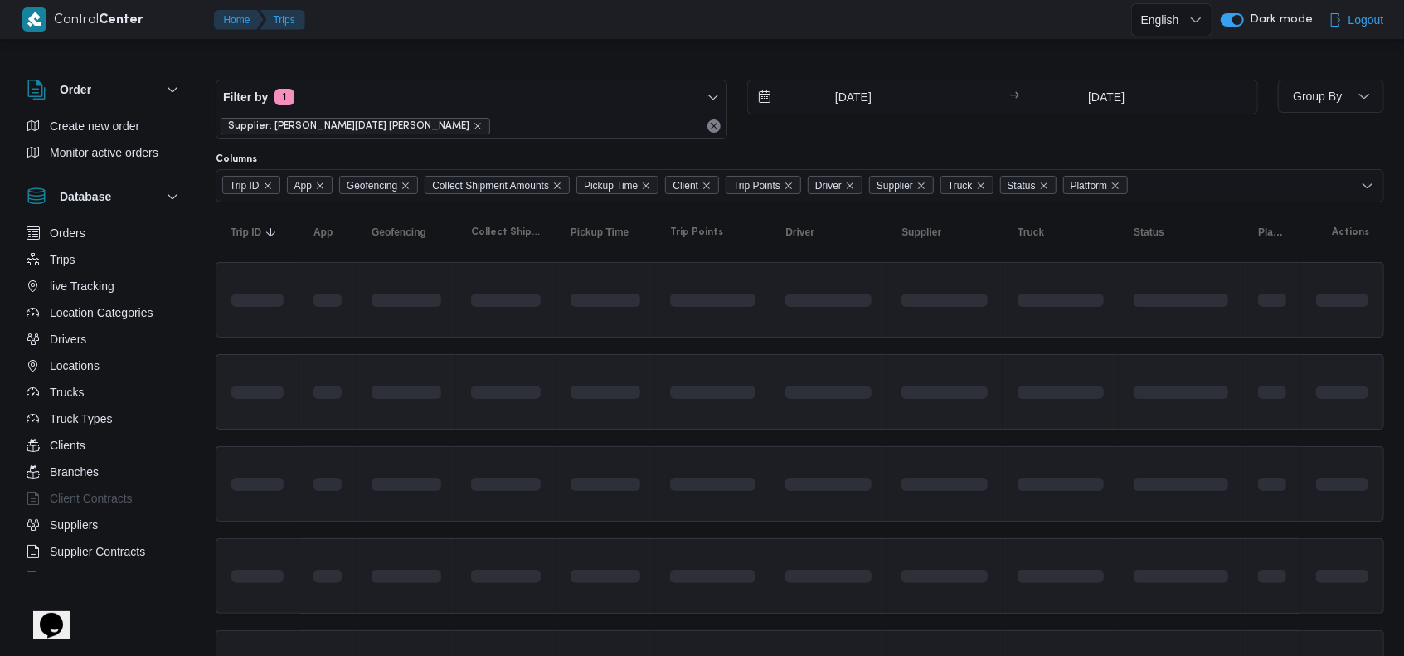
click at [680, 426] on td at bounding box center [712, 391] width 115 height 75
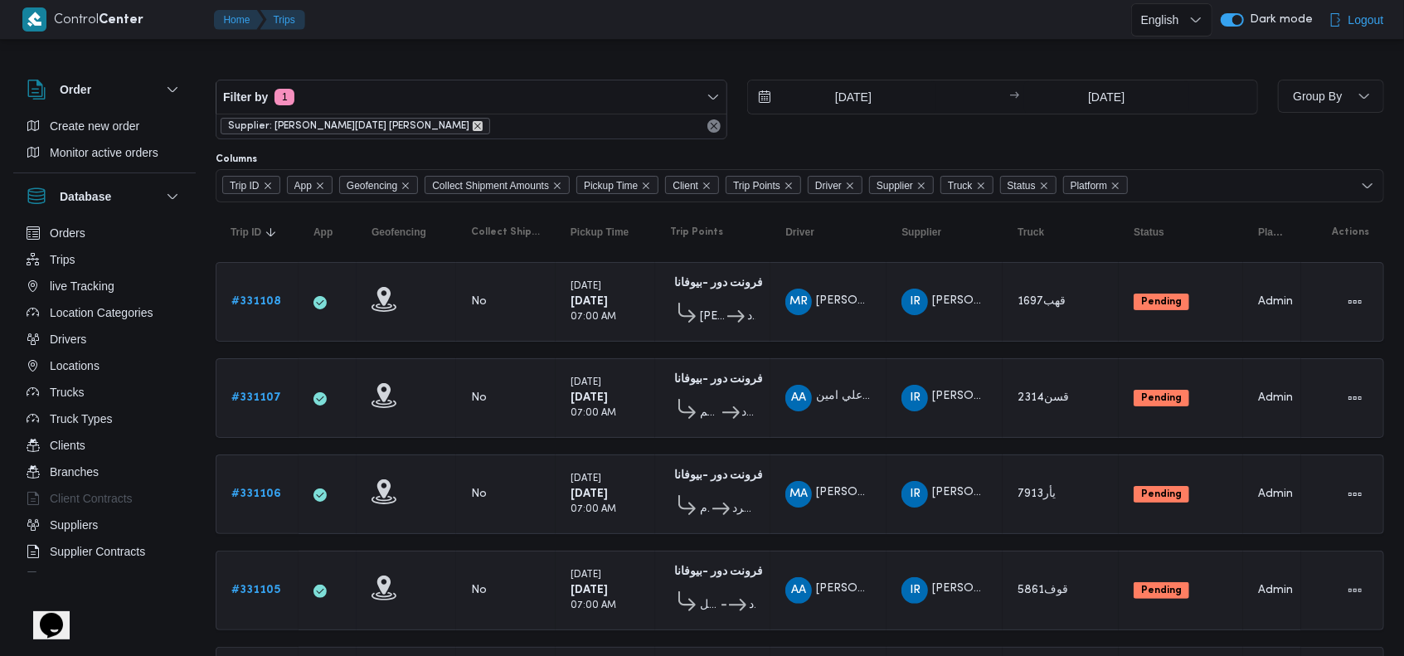
click at [474, 123] on icon "remove selected entity" at bounding box center [477, 126] width 7 height 7
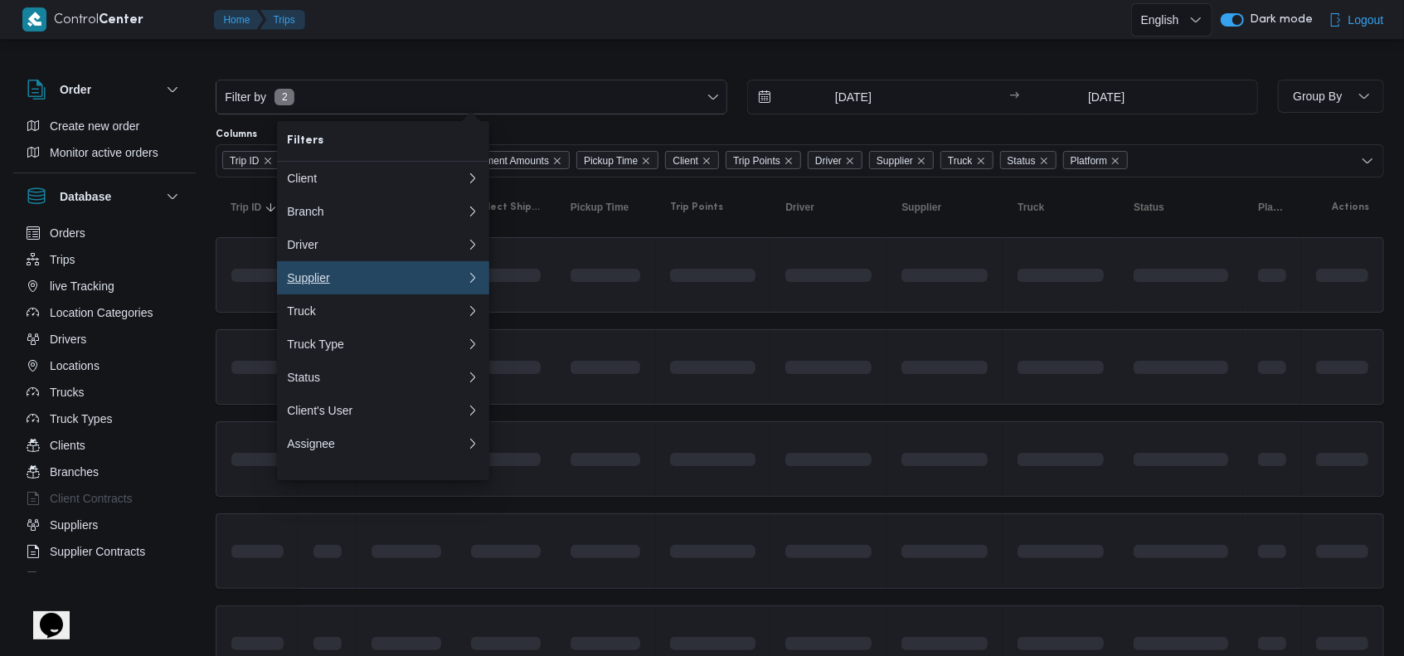
click at [392, 285] on div "Supplier" at bounding box center [373, 277] width 173 height 13
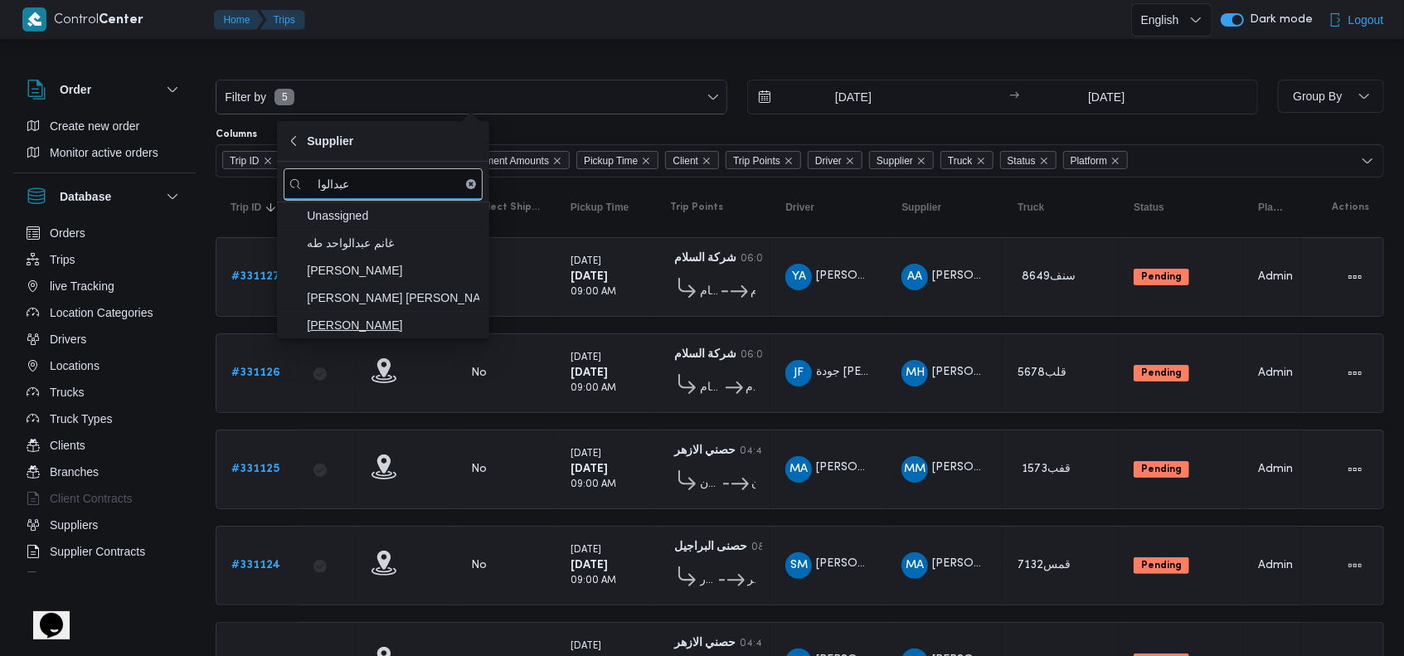
type input "عبدالوا"
click at [408, 336] on span "عبدالواحد محمد احمد مسعد" at bounding box center [383, 325] width 199 height 27
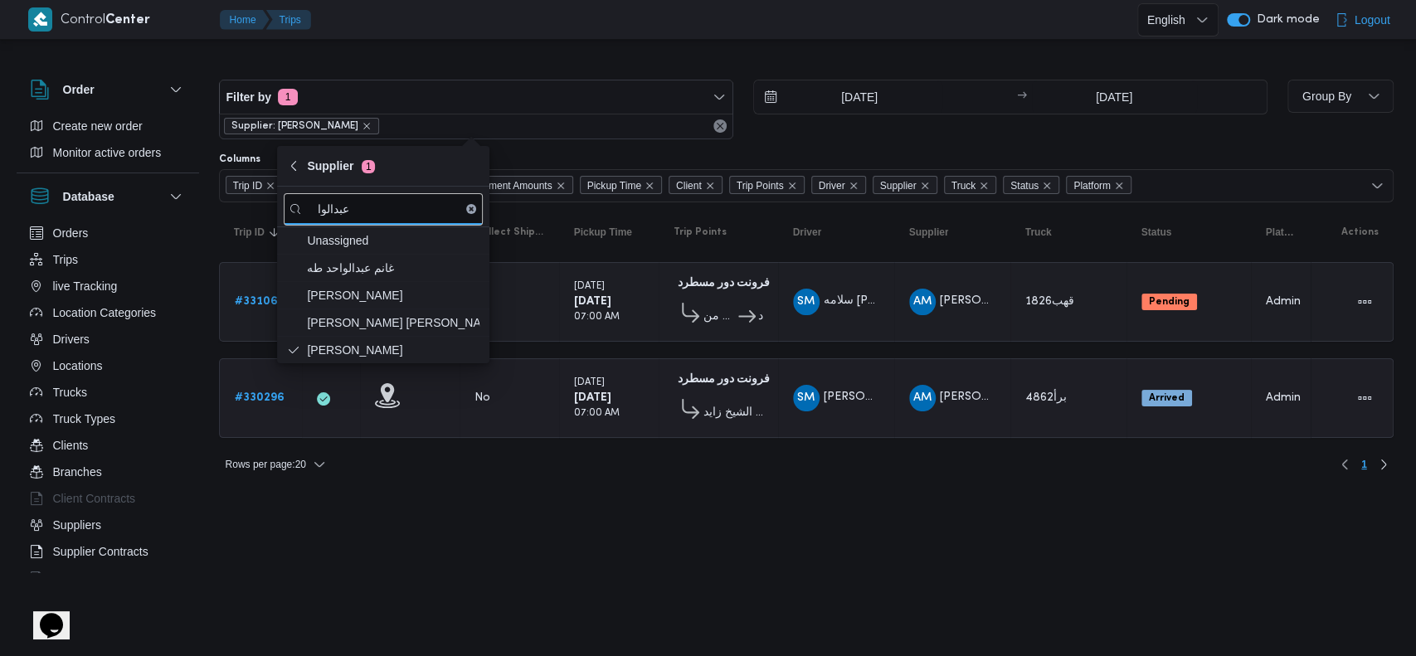
click at [734, 380] on b "فرونت دور مسطرد" at bounding box center [724, 379] width 92 height 11
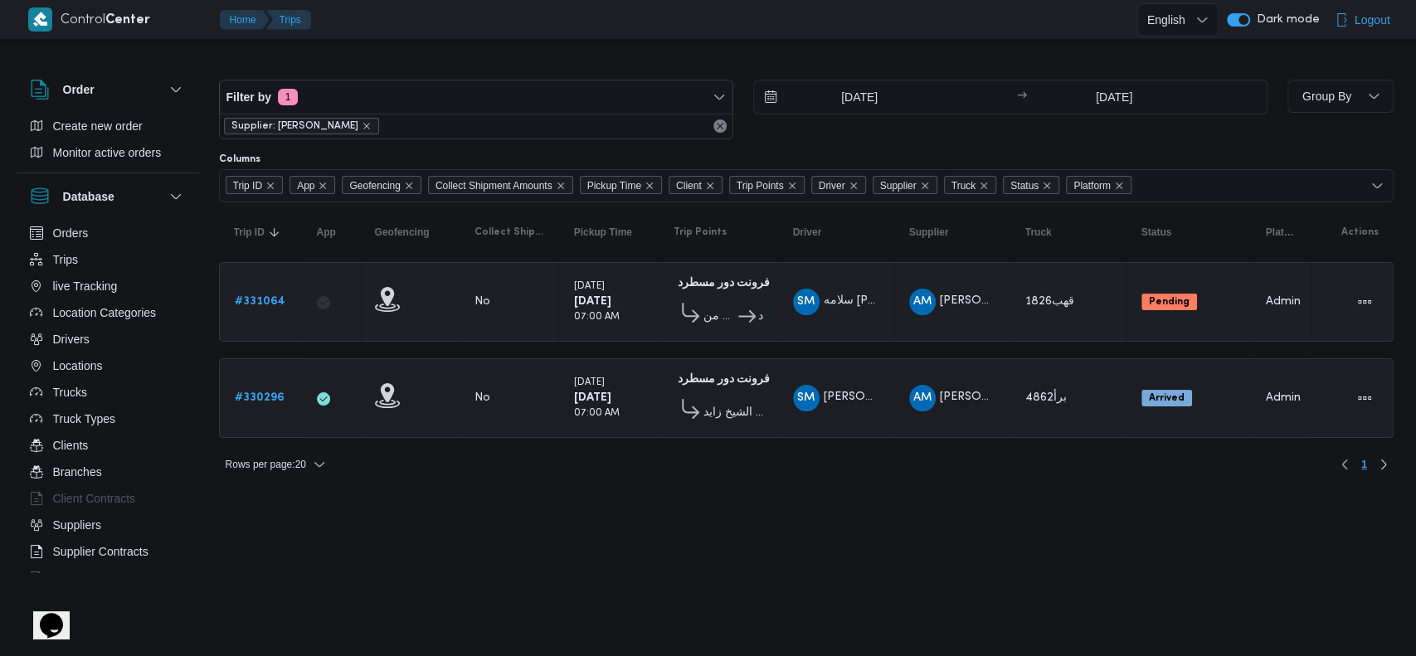
click at [259, 302] on b "# 331064" at bounding box center [260, 301] width 51 height 11
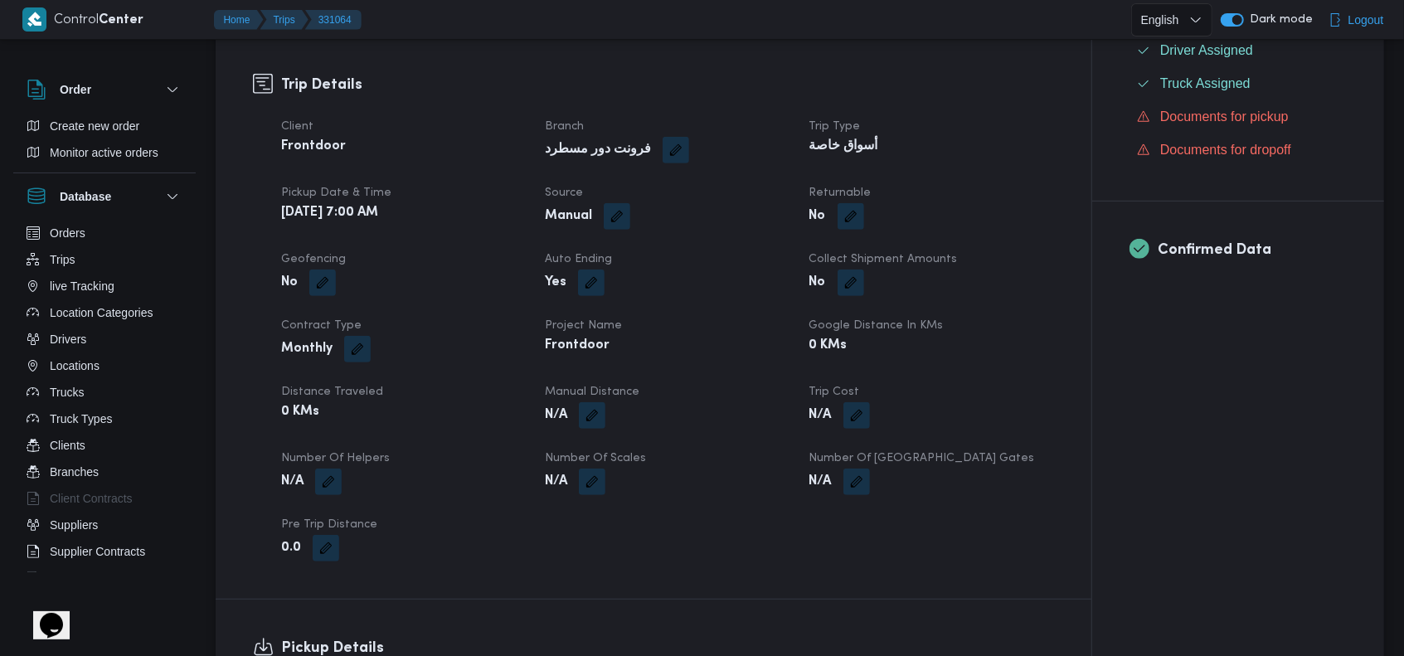
scroll to position [486, 0]
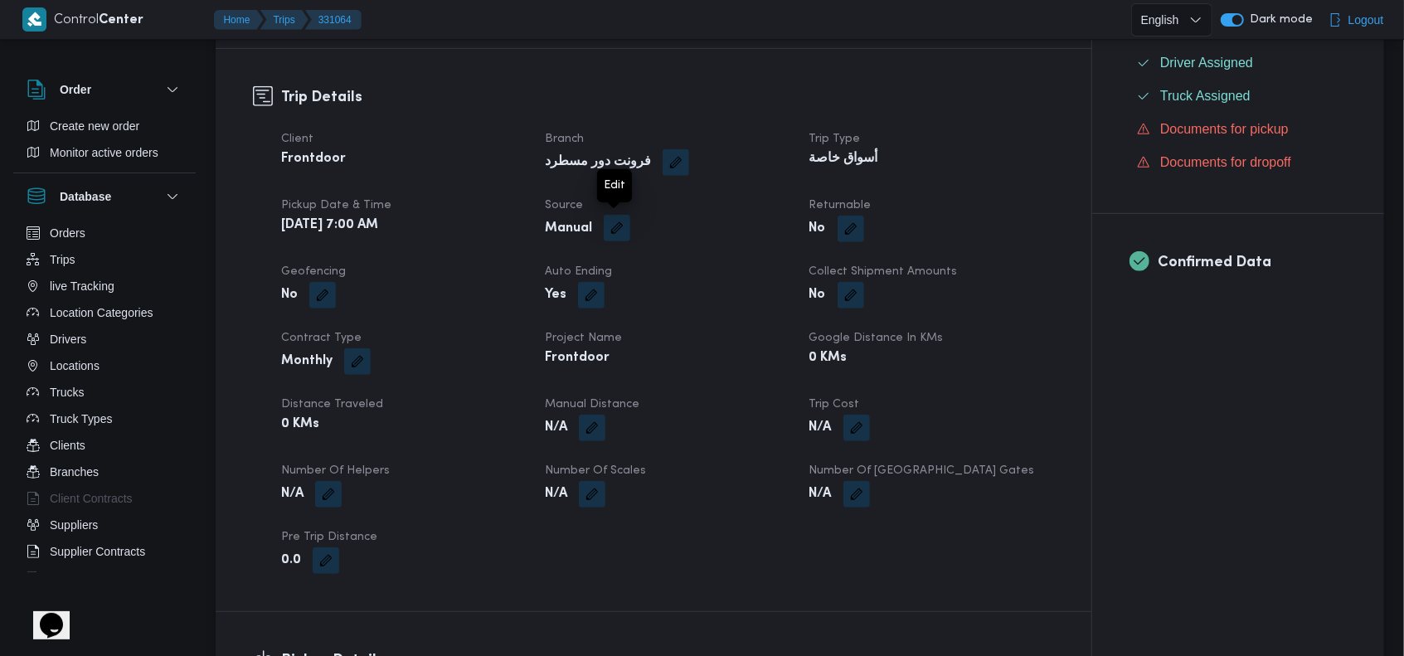
click at [624, 221] on button "button" at bounding box center [617, 228] width 27 height 27
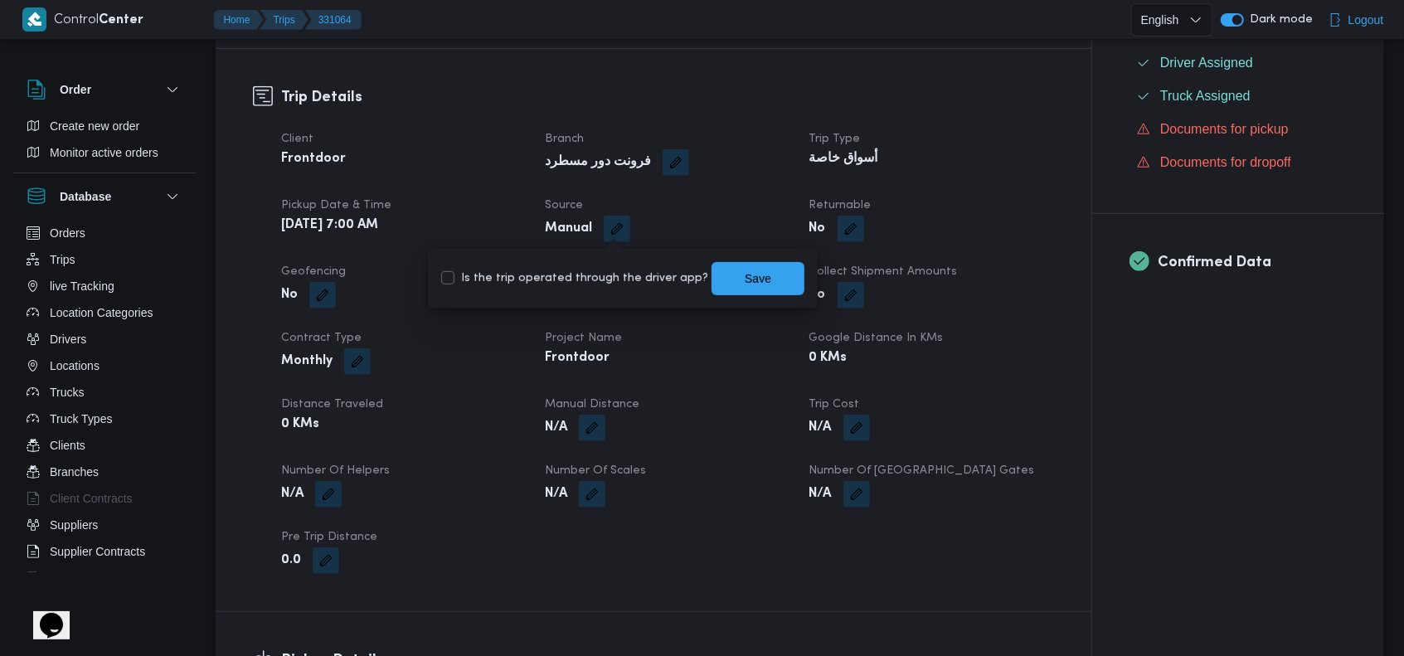
click at [596, 270] on label "Is the trip operated through the driver app?" at bounding box center [574, 279] width 267 height 20
checkbox input "true"
click at [717, 270] on span "Save" at bounding box center [758, 277] width 93 height 33
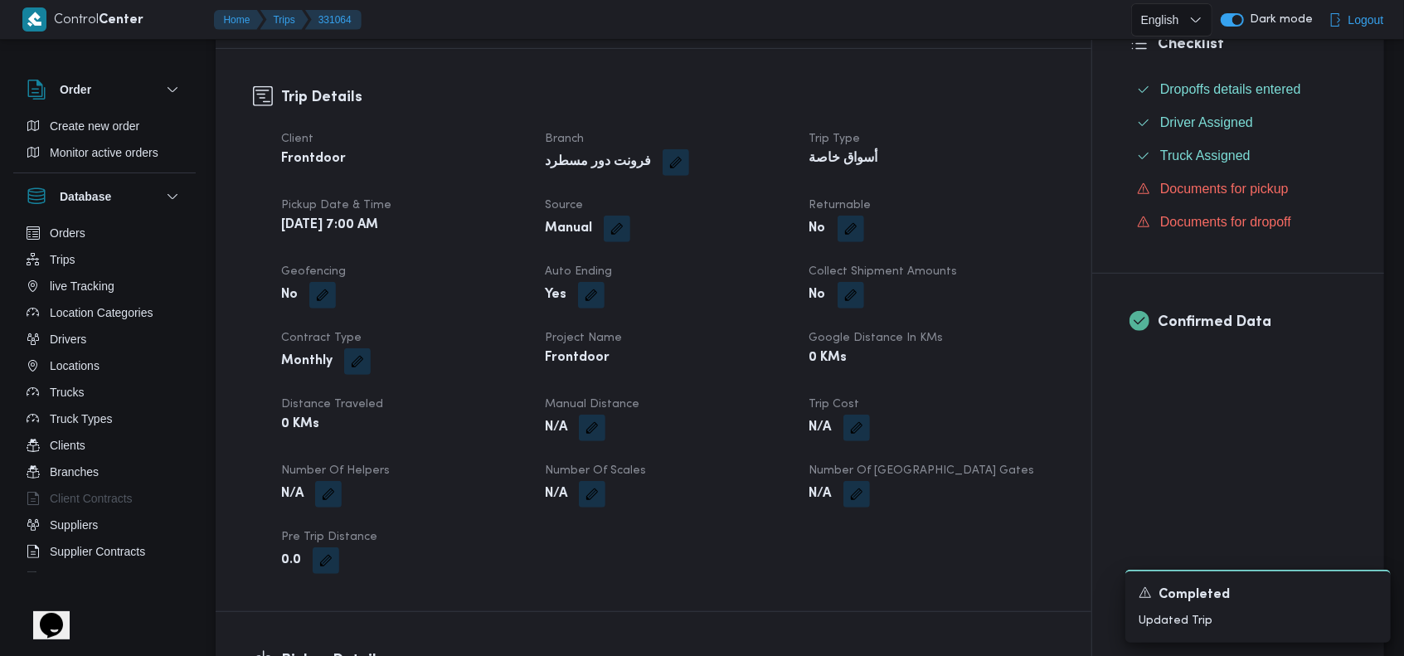
click at [752, 343] on dt "Project Name" at bounding box center [667, 338] width 244 height 20
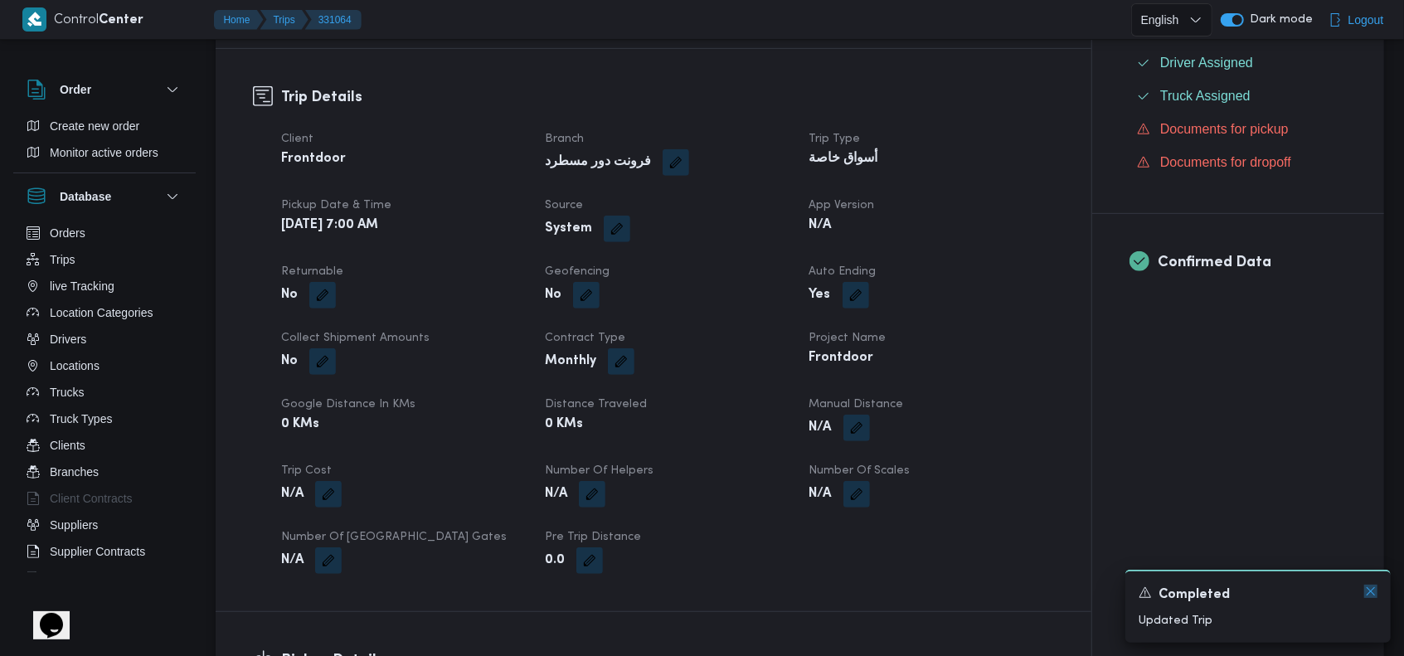
click at [1374, 586] on icon "Dismiss toast" at bounding box center [1371, 591] width 13 height 13
click at [1070, 535] on div "Trip Details Client Frontdoor Branch فرونت دور مسطرد Trip Type أسواق خاصة Picku…" at bounding box center [654, 330] width 876 height 562
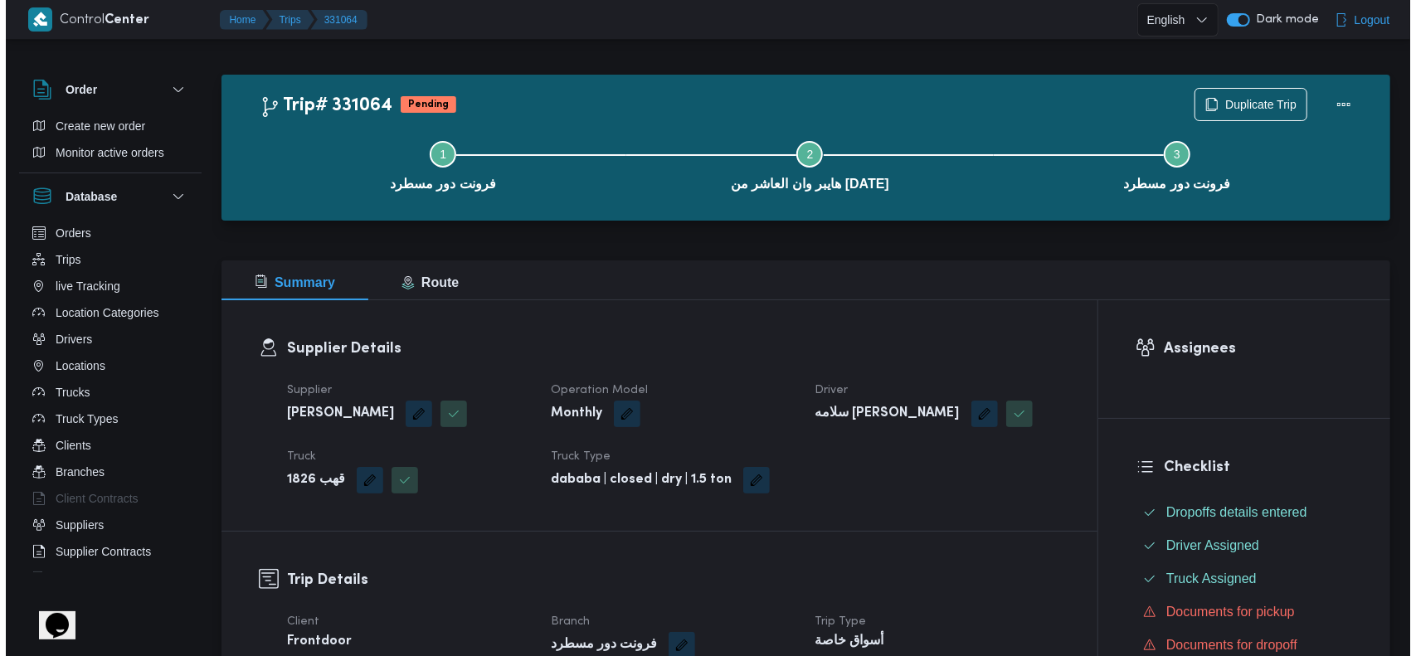
scroll to position [0, 0]
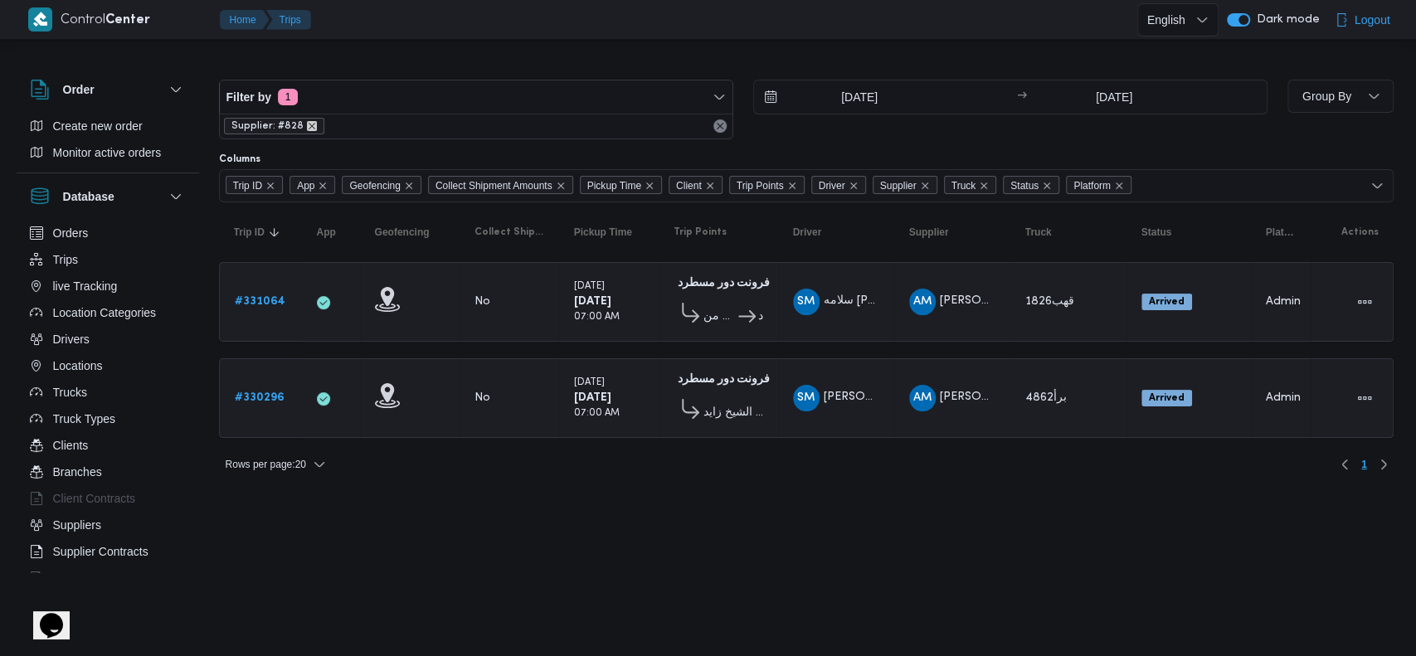
click at [309, 125] on icon "remove selected entity" at bounding box center [312, 126] width 7 height 7
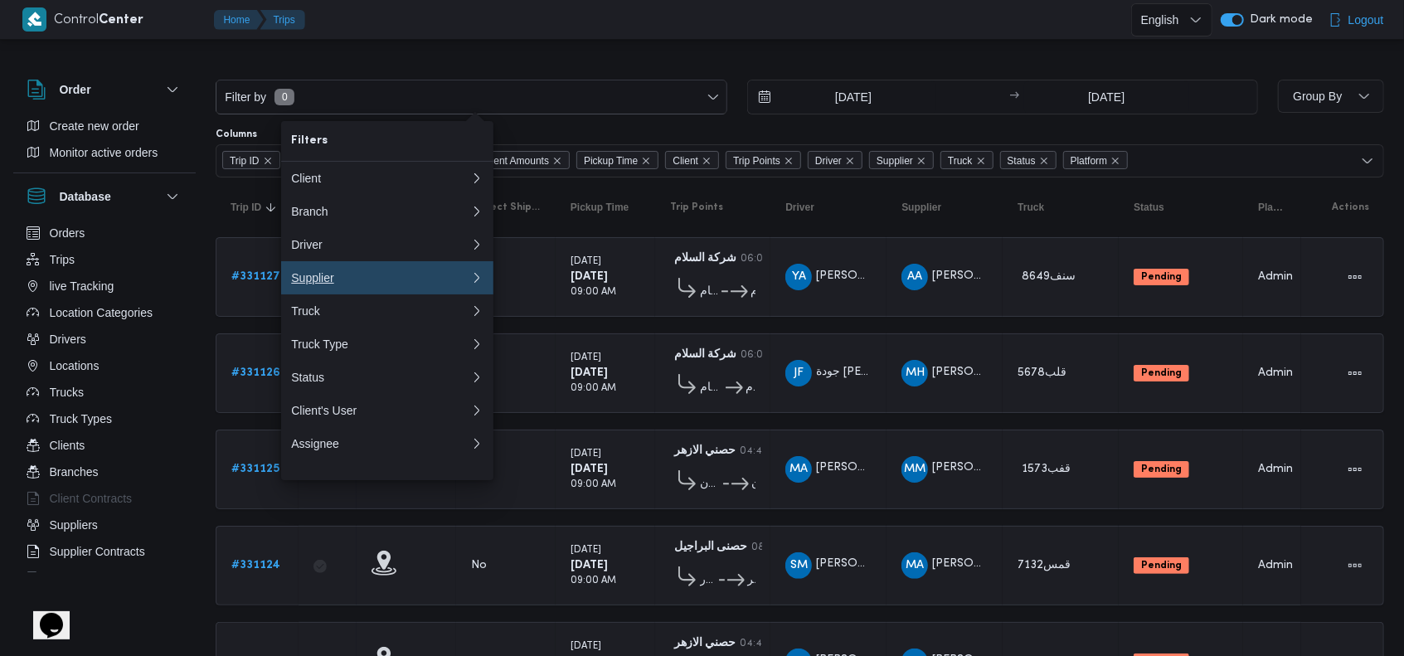
click at [335, 285] on div "Supplier" at bounding box center [377, 277] width 173 height 13
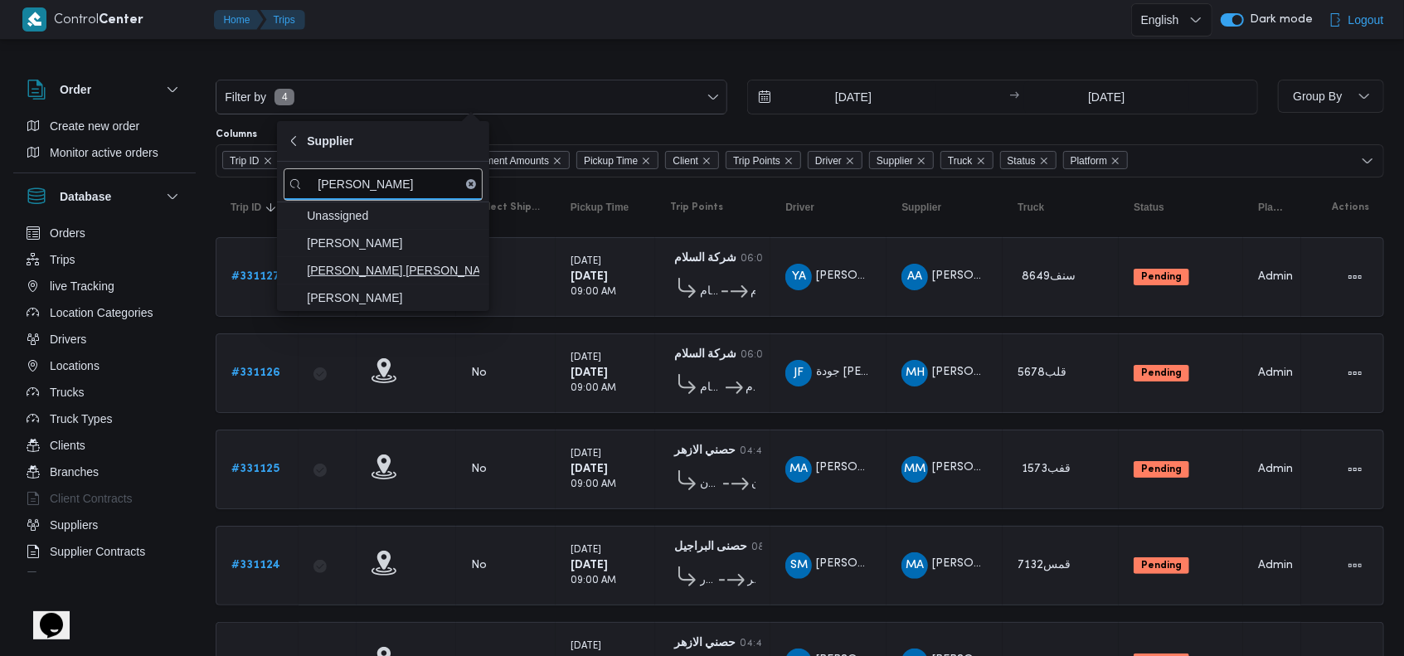
type input "[PERSON_NAME]"
click at [344, 275] on span "[PERSON_NAME] [PERSON_NAME]" at bounding box center [393, 270] width 173 height 20
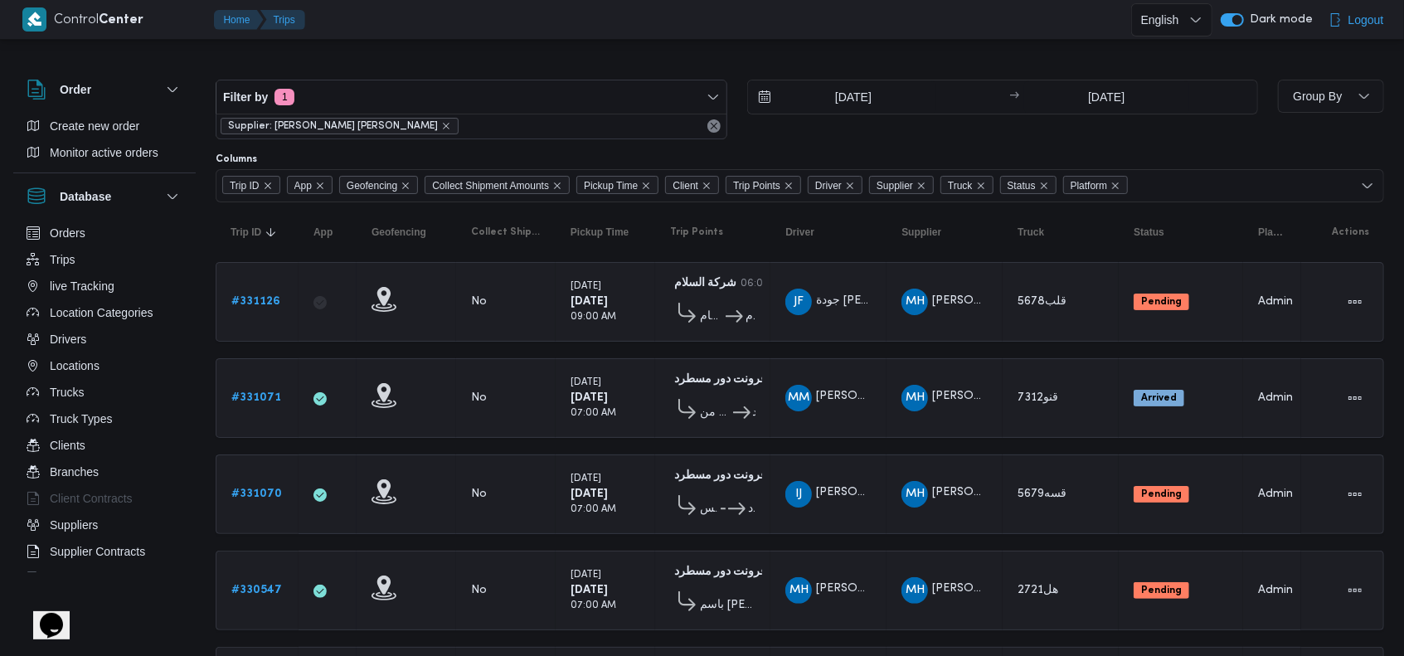
click at [484, 430] on td "Collect Shipment Amounts No" at bounding box center [506, 398] width 100 height 80
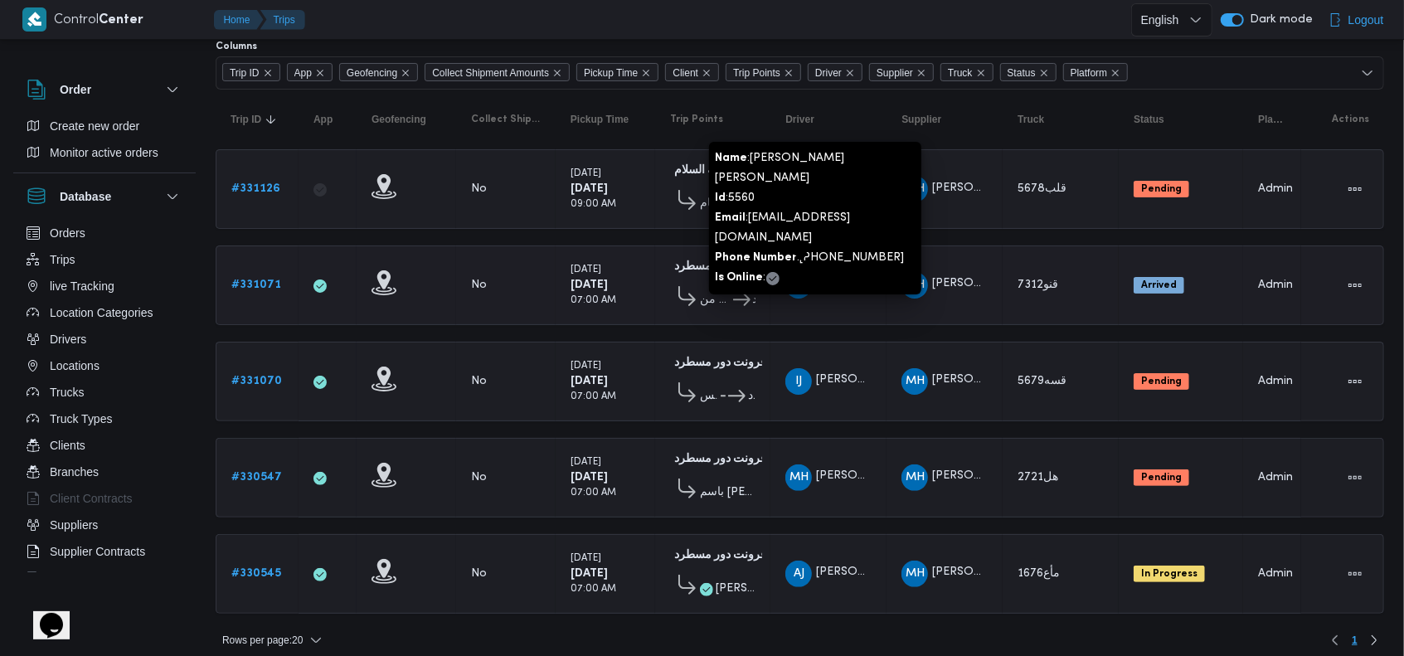
scroll to position [115, 0]
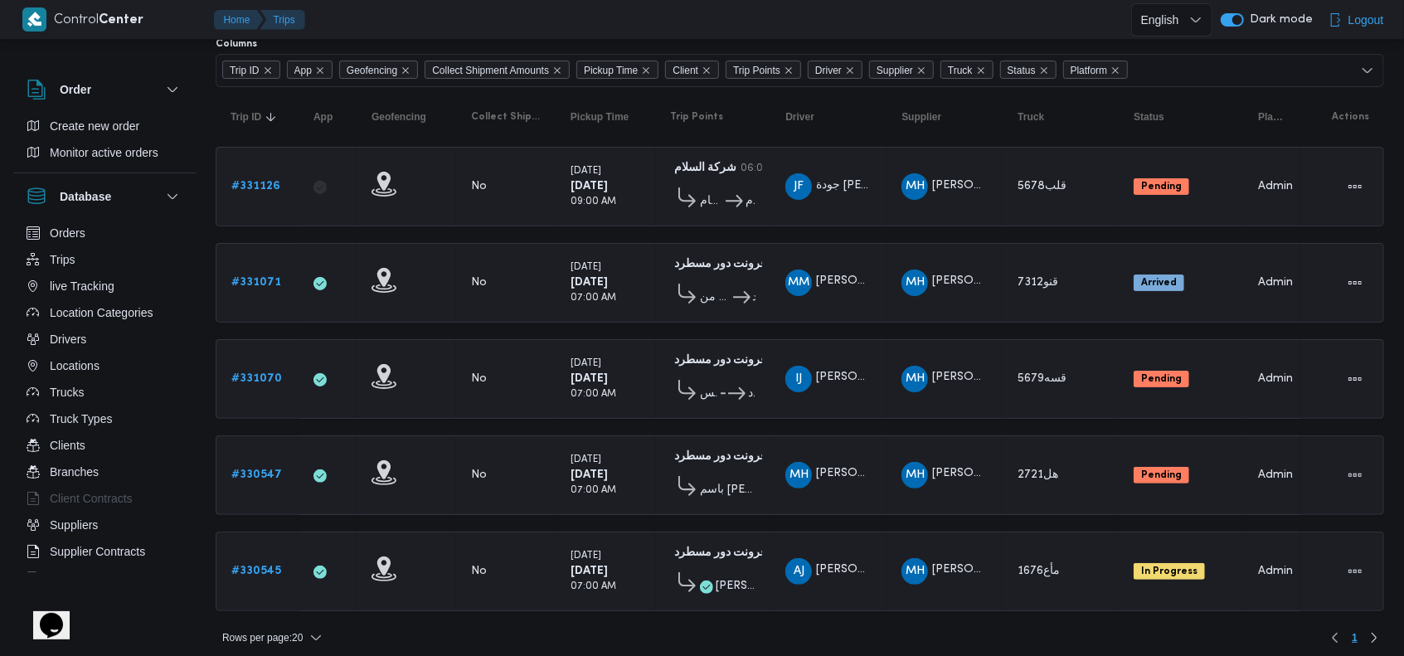
click at [996, 235] on table "Trip ID Click to sort in ascending order App Click to sort in ascending order G…" at bounding box center [800, 357] width 1169 height 541
click at [723, 387] on icon at bounding box center [729, 393] width 17 height 12
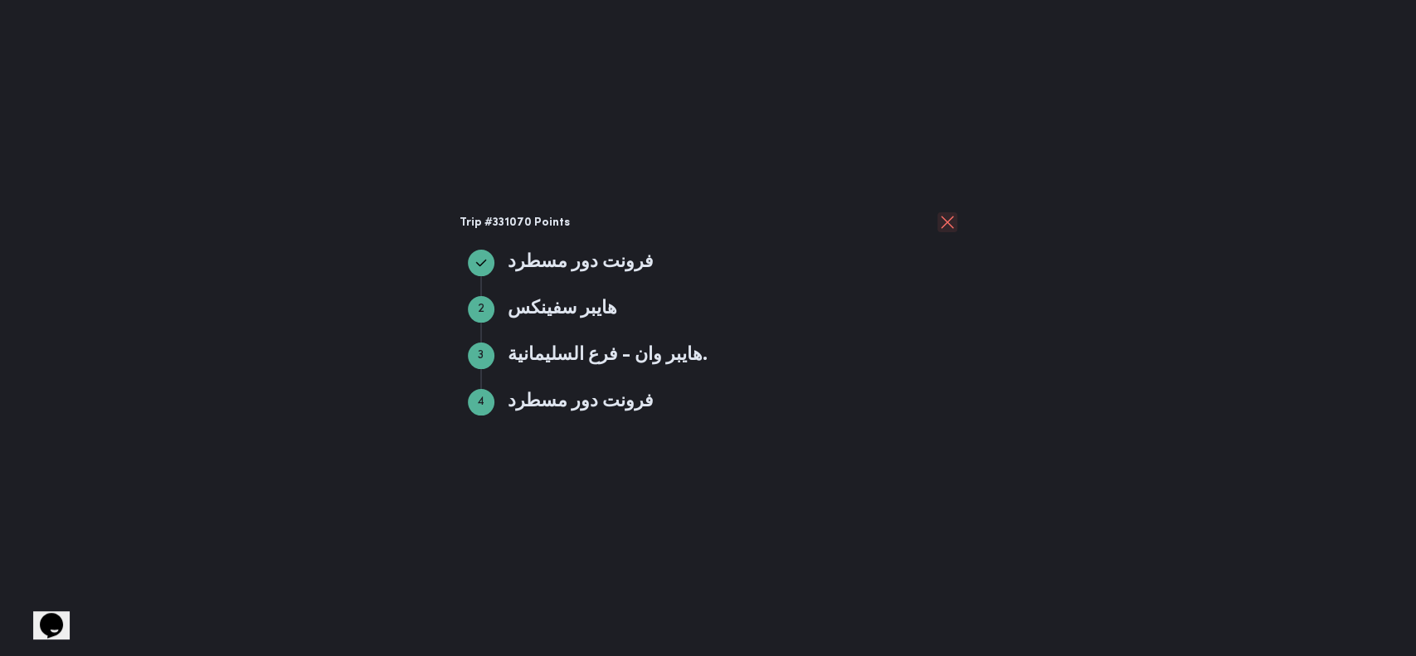
click at [947, 226] on button "close" at bounding box center [947, 222] width 20 height 20
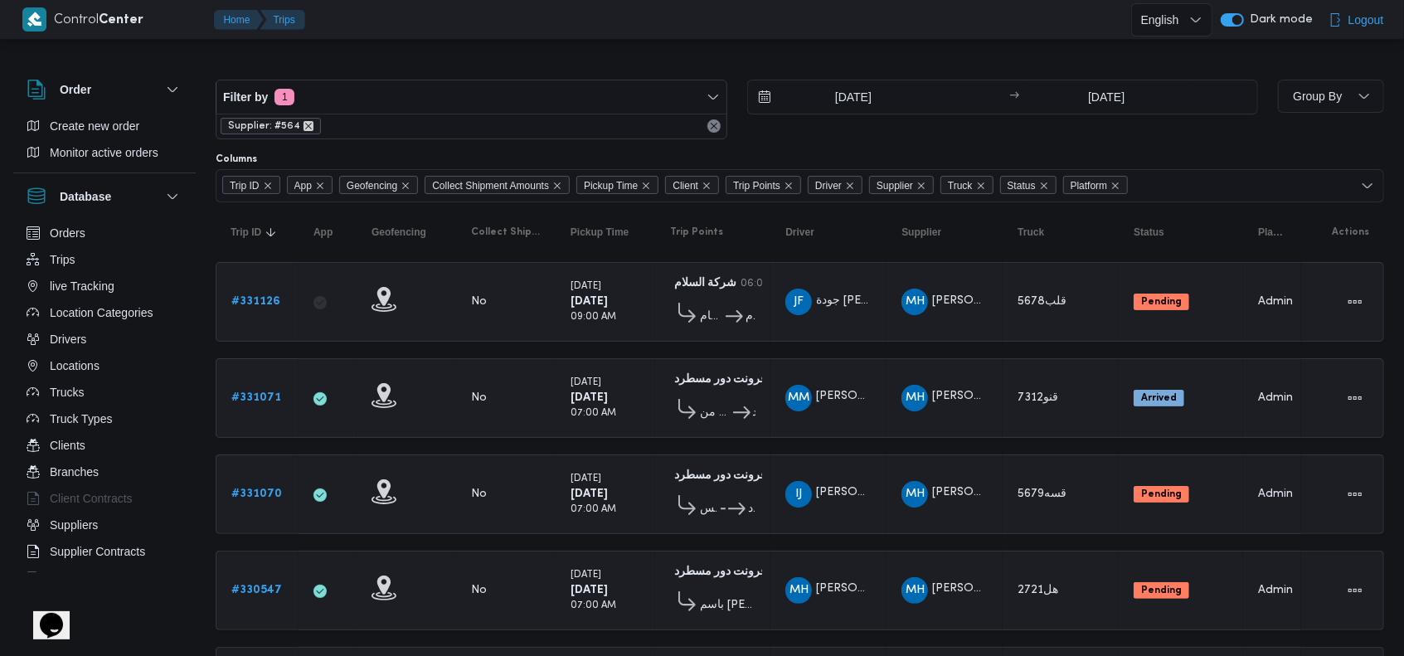
click at [304, 129] on icon "remove selected entity" at bounding box center [309, 126] width 10 height 10
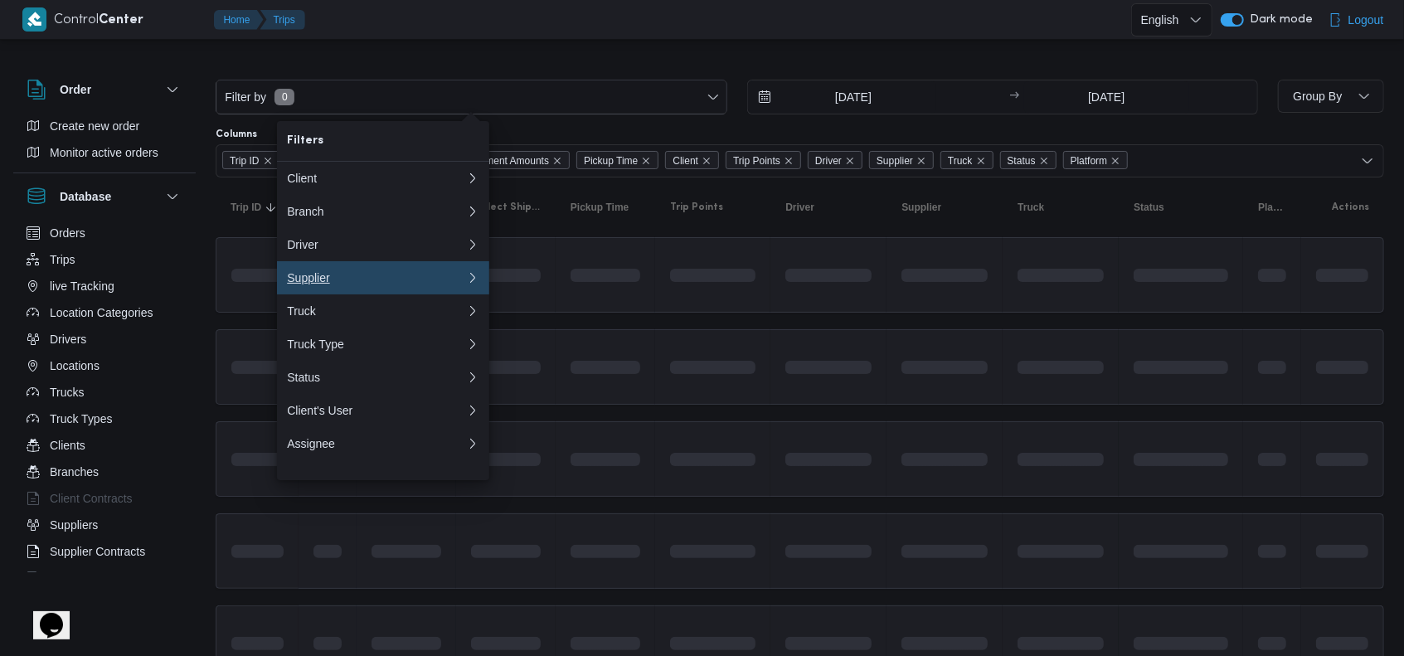
click at [323, 285] on div "Supplier" at bounding box center [373, 277] width 173 height 13
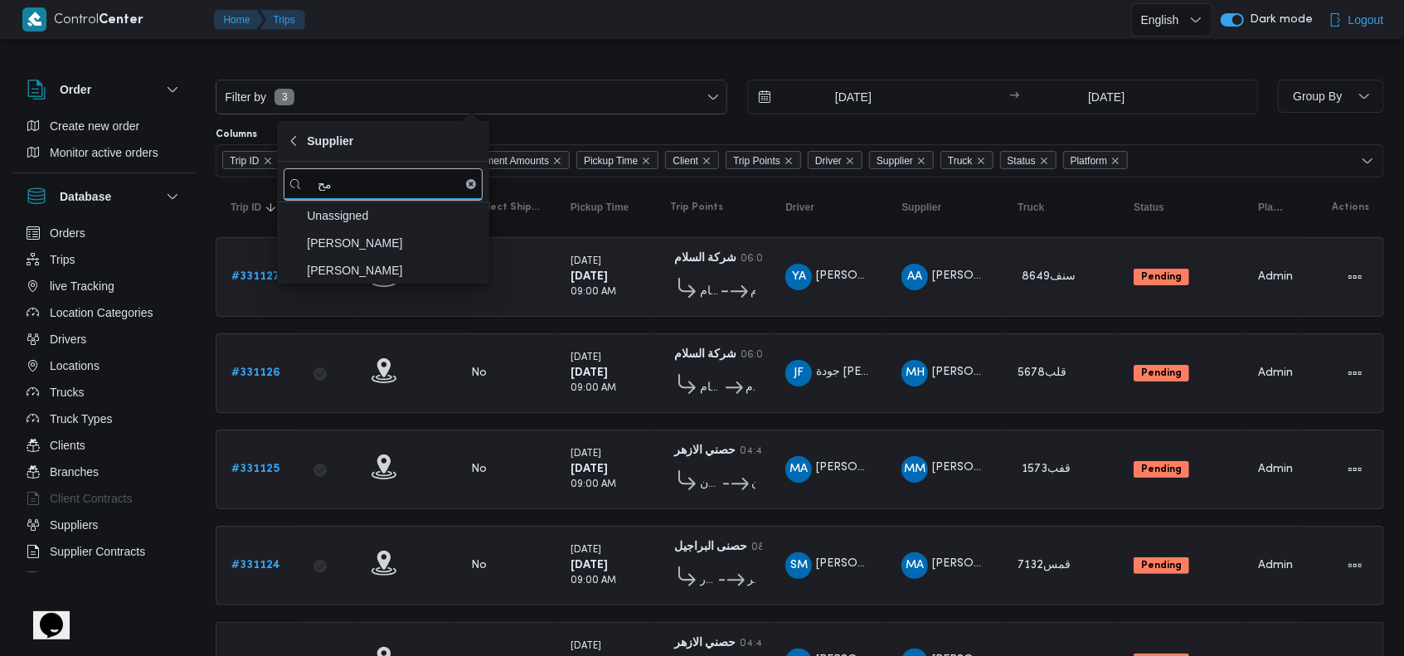
type input "م"
type input "[PERSON_NAME]"
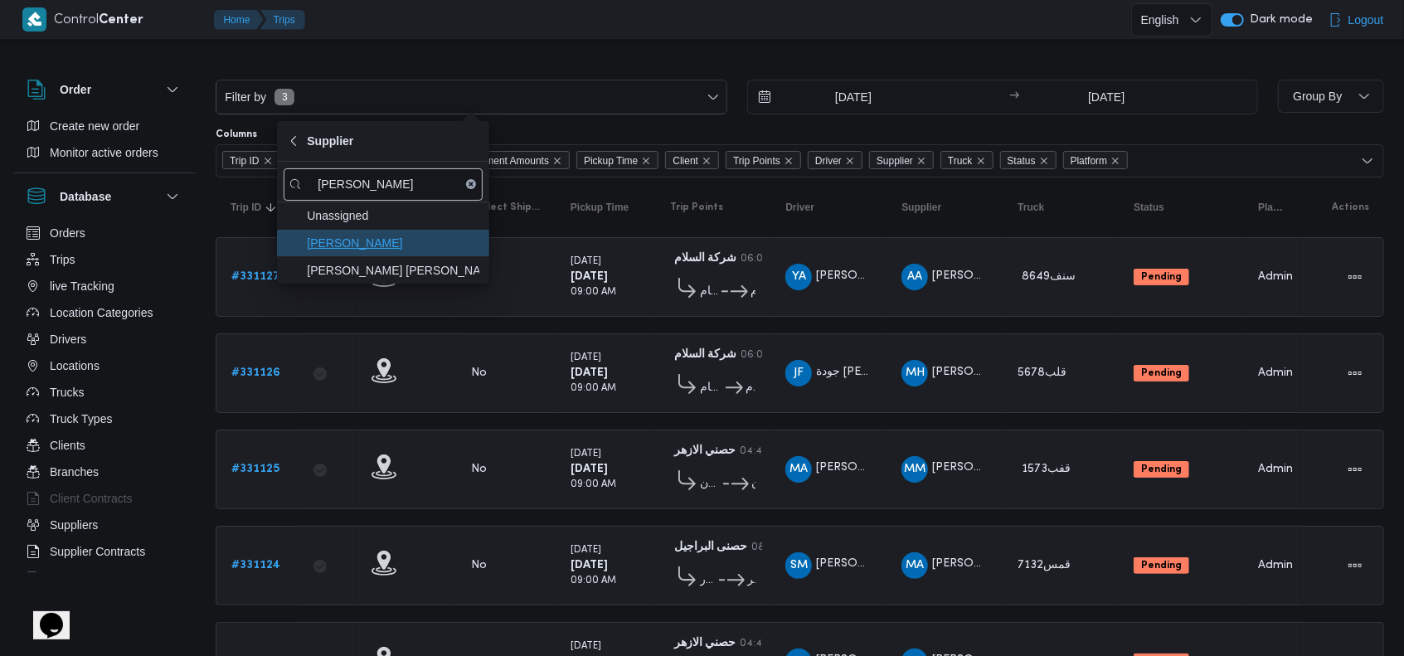
click at [372, 246] on span "[PERSON_NAME]" at bounding box center [393, 243] width 173 height 20
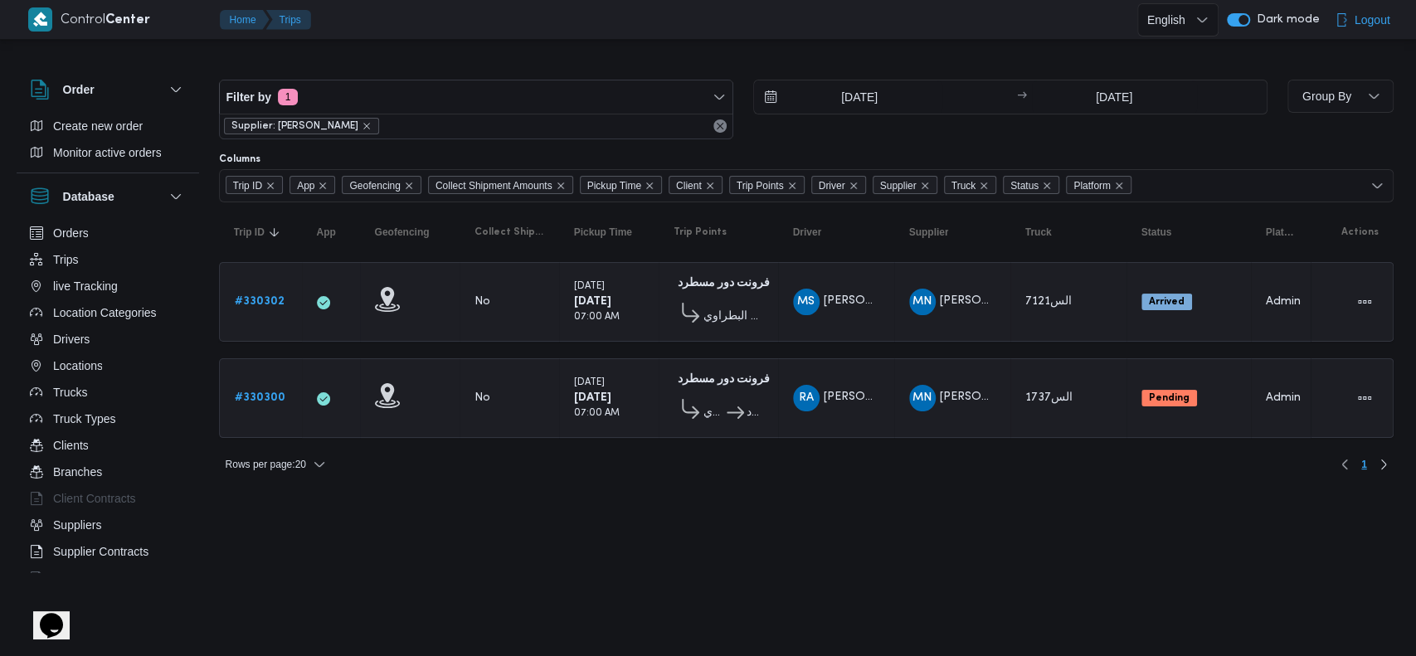
click at [721, 343] on table "Trip ID Click to sort in ascending order App Click to sort in ascending order G…" at bounding box center [806, 328] width 1175 height 252
